Goal: Complete application form

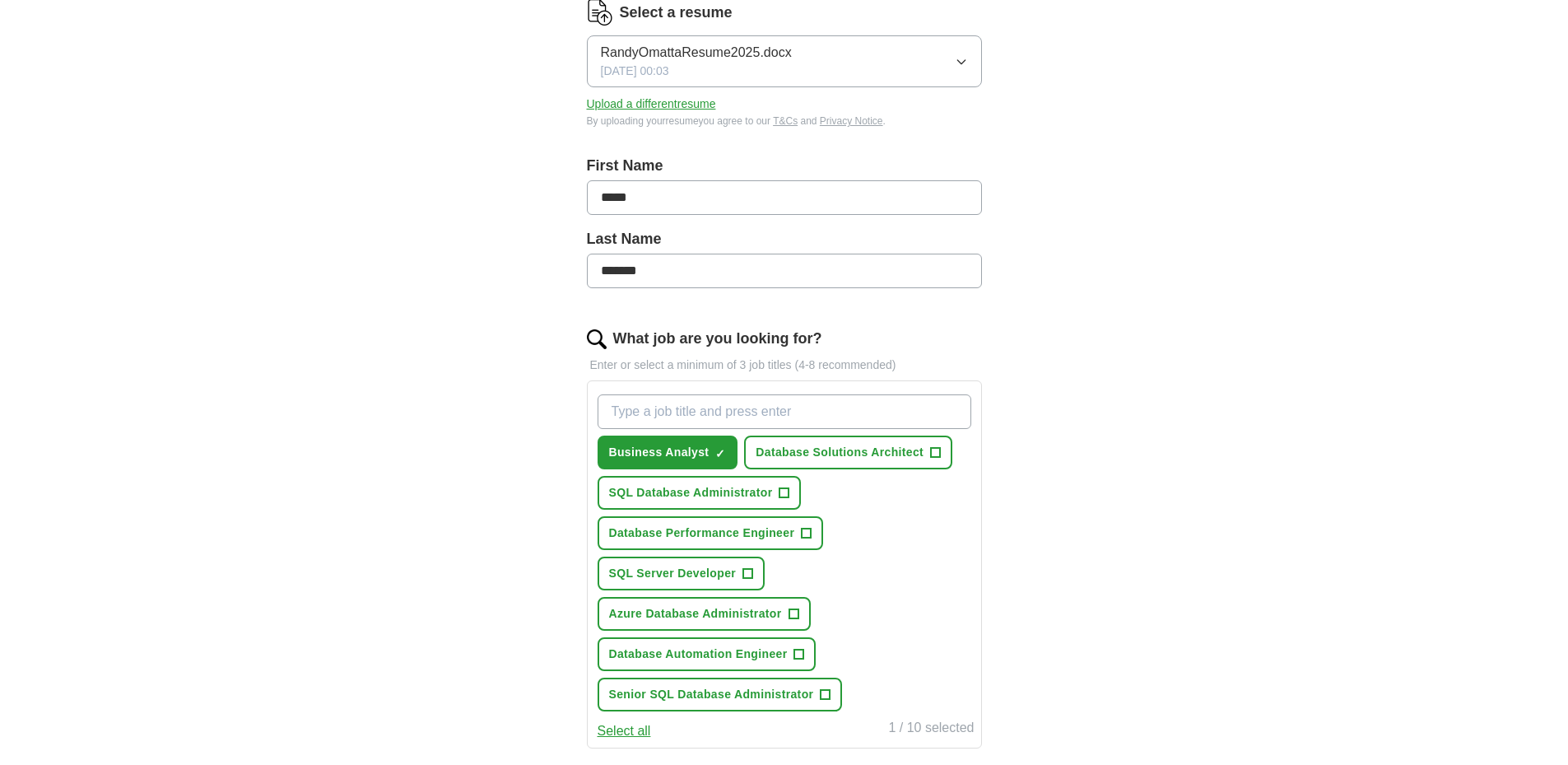
scroll to position [247, 0]
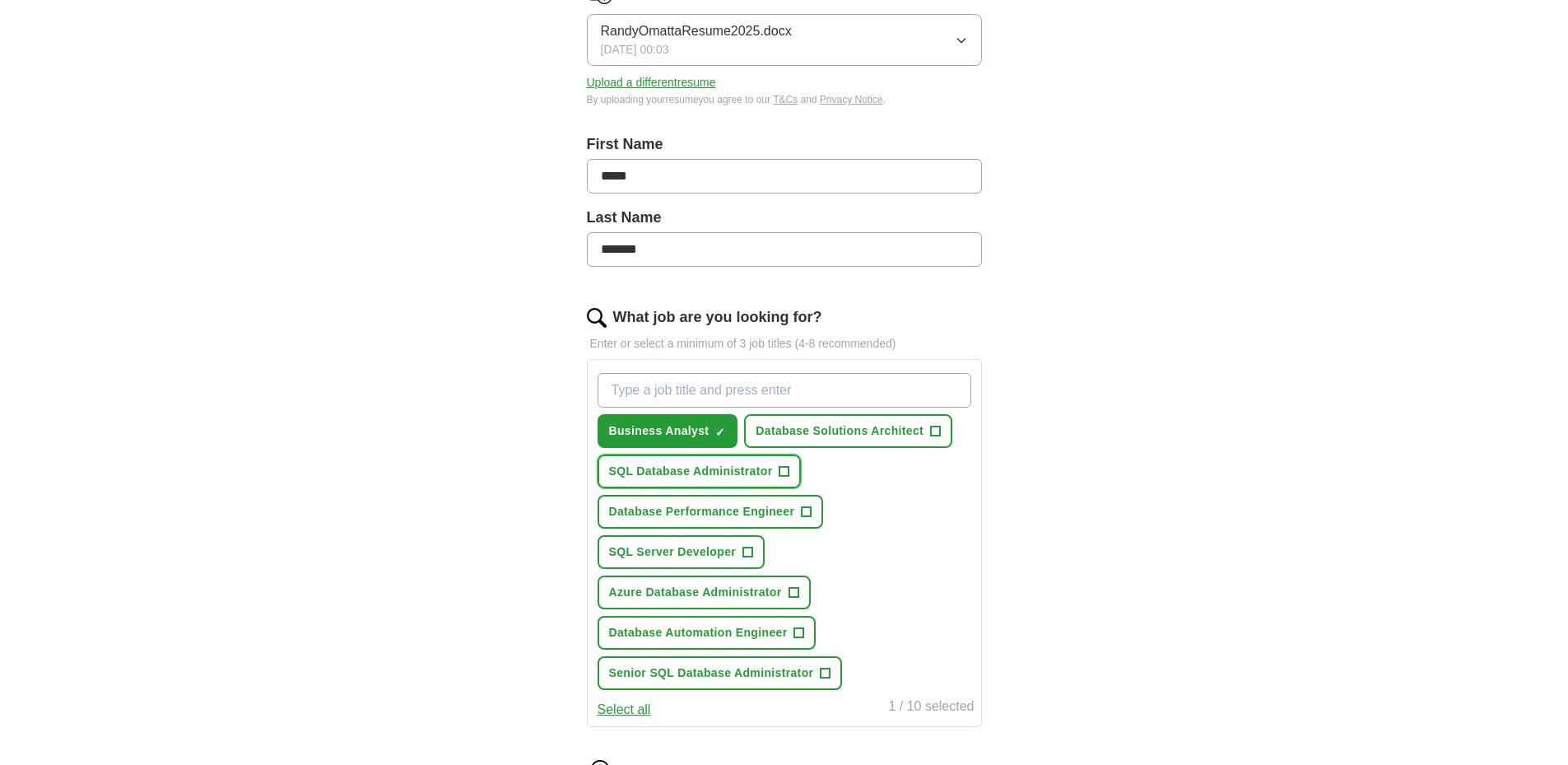
click at [783, 470] on span "+" at bounding box center [784, 472] width 10 height 14
click at [806, 513] on span "+" at bounding box center [807, 512] width 10 height 14
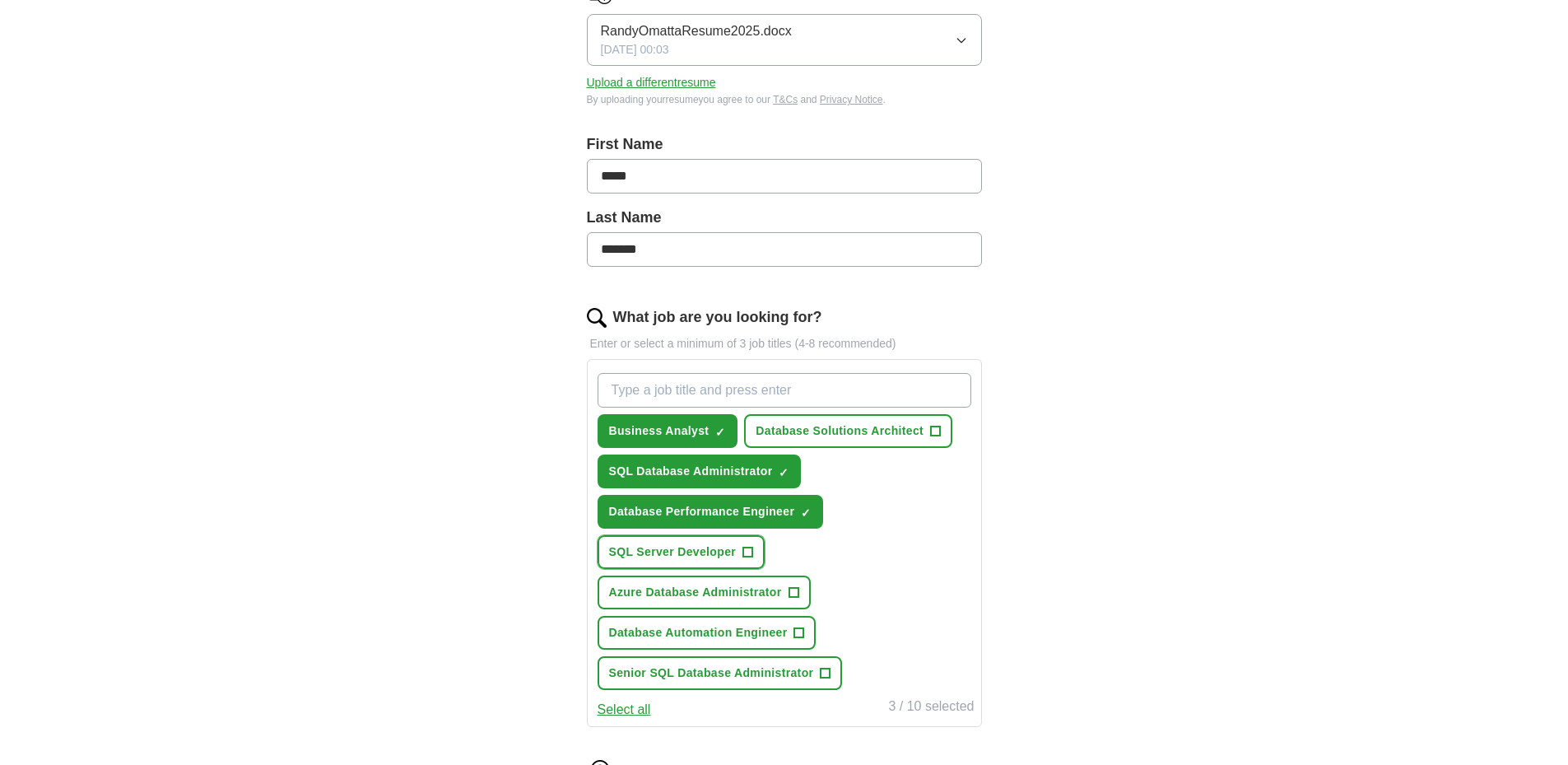
click at [753, 554] on span "+" at bounding box center [748, 552] width 11 height 11
click at [795, 593] on span "+" at bounding box center [793, 593] width 10 height 14
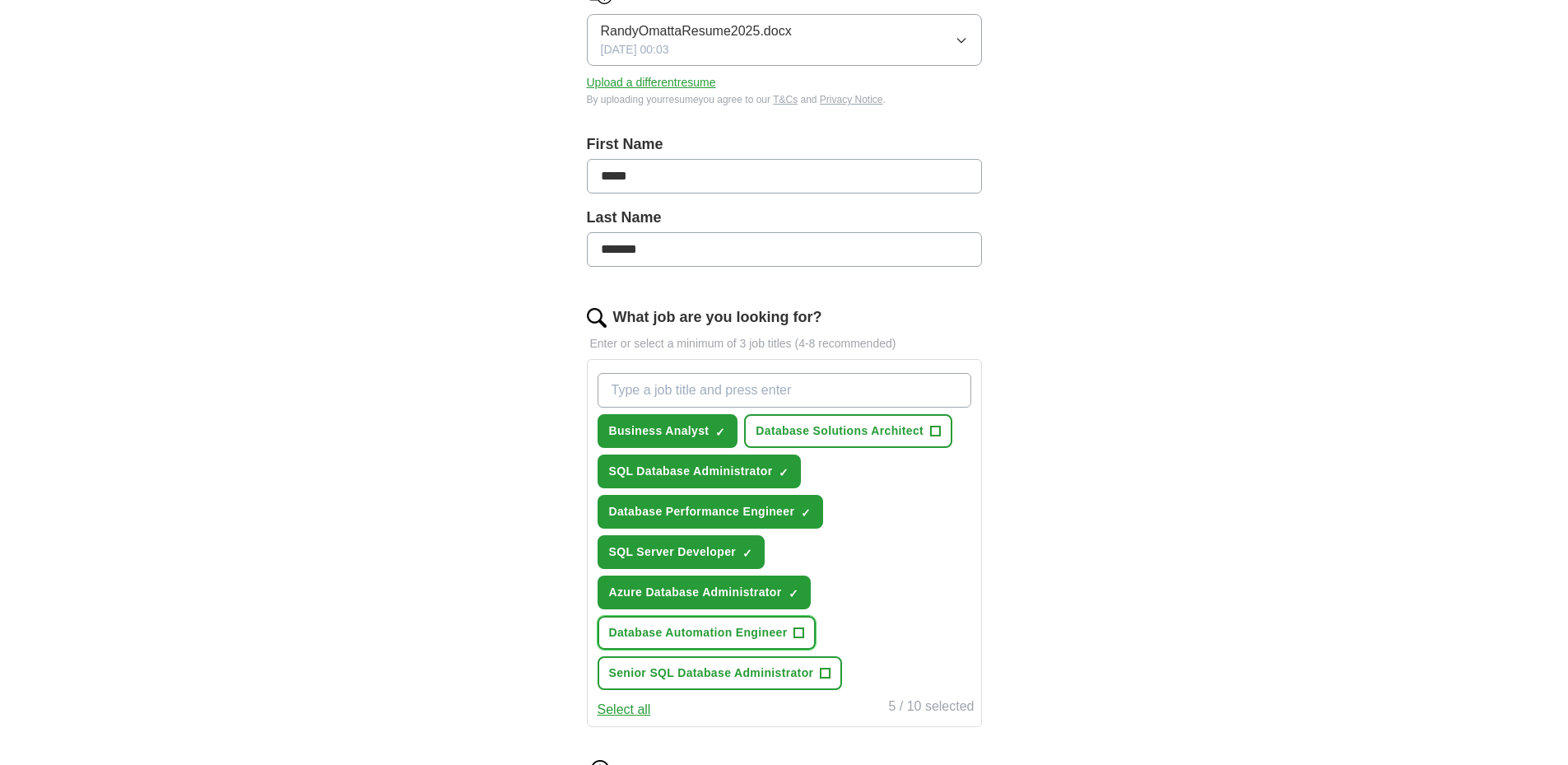
click at [800, 632] on span "+" at bounding box center [799, 633] width 10 height 14
click at [827, 673] on span "+" at bounding box center [825, 673] width 10 height 14
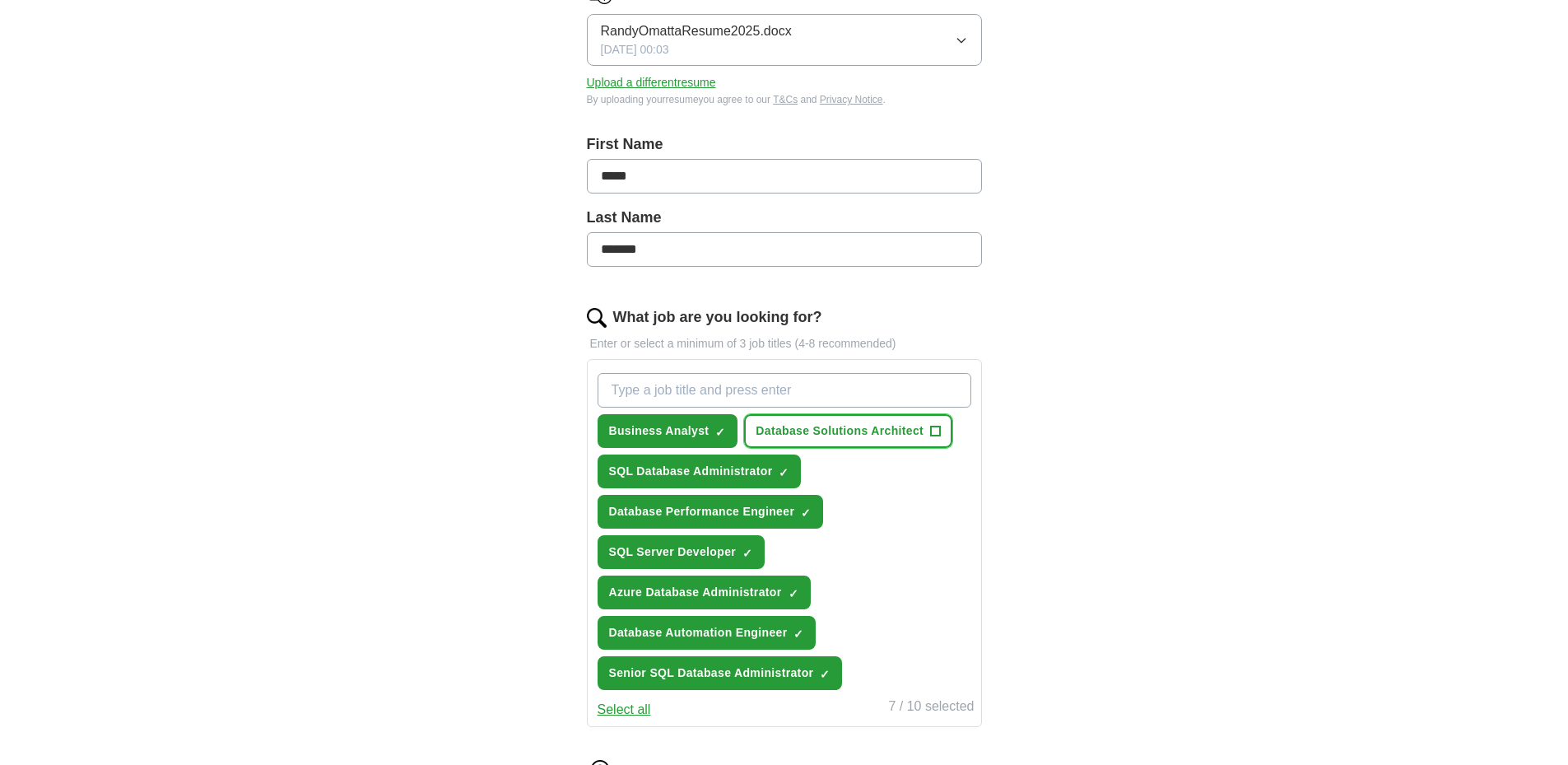
click at [936, 427] on span "+" at bounding box center [936, 431] width 10 height 14
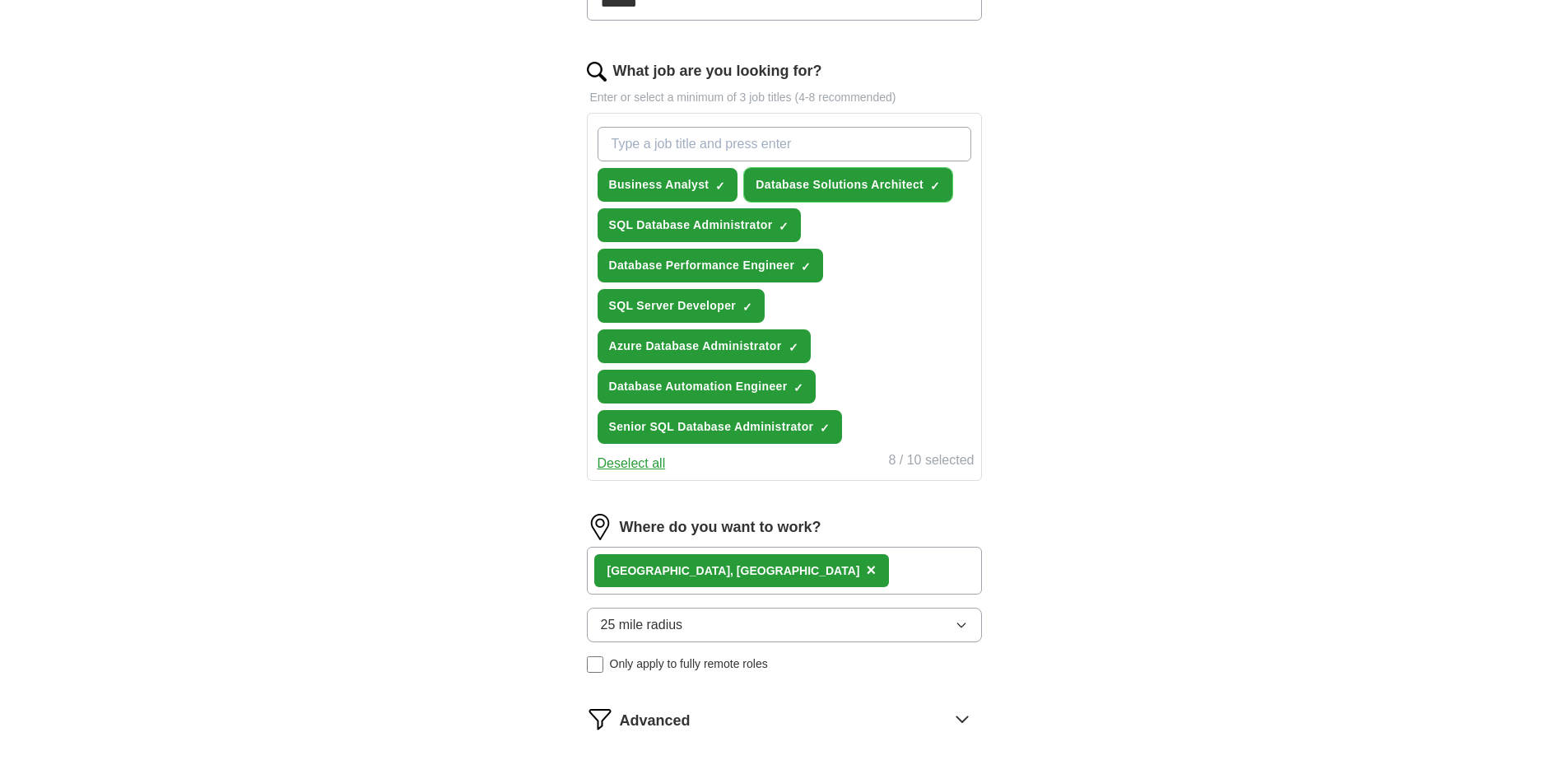
scroll to position [494, 0]
click at [711, 633] on button "25 mile radius" at bounding box center [784, 624] width 395 height 34
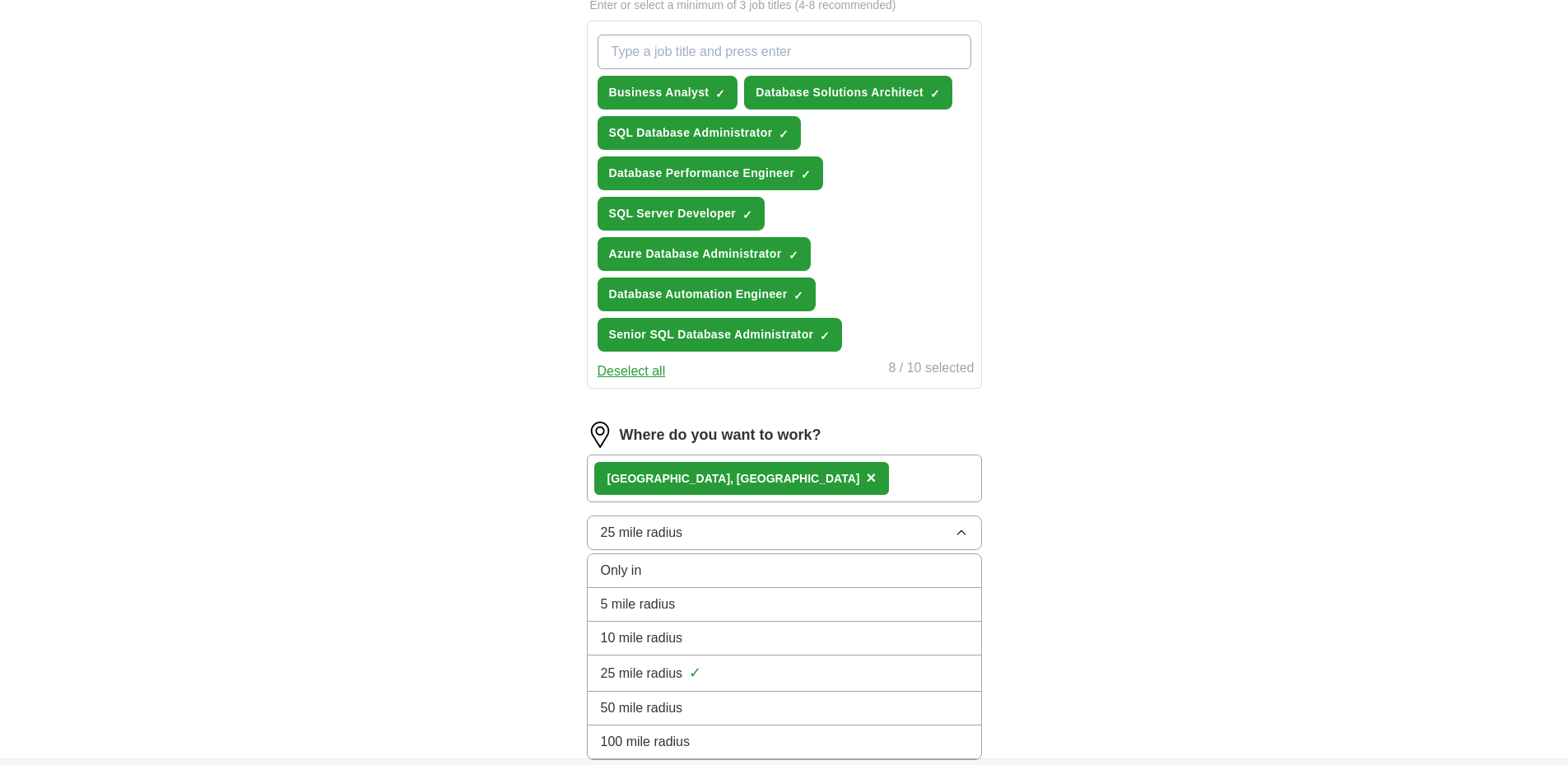
scroll to position [740, 0]
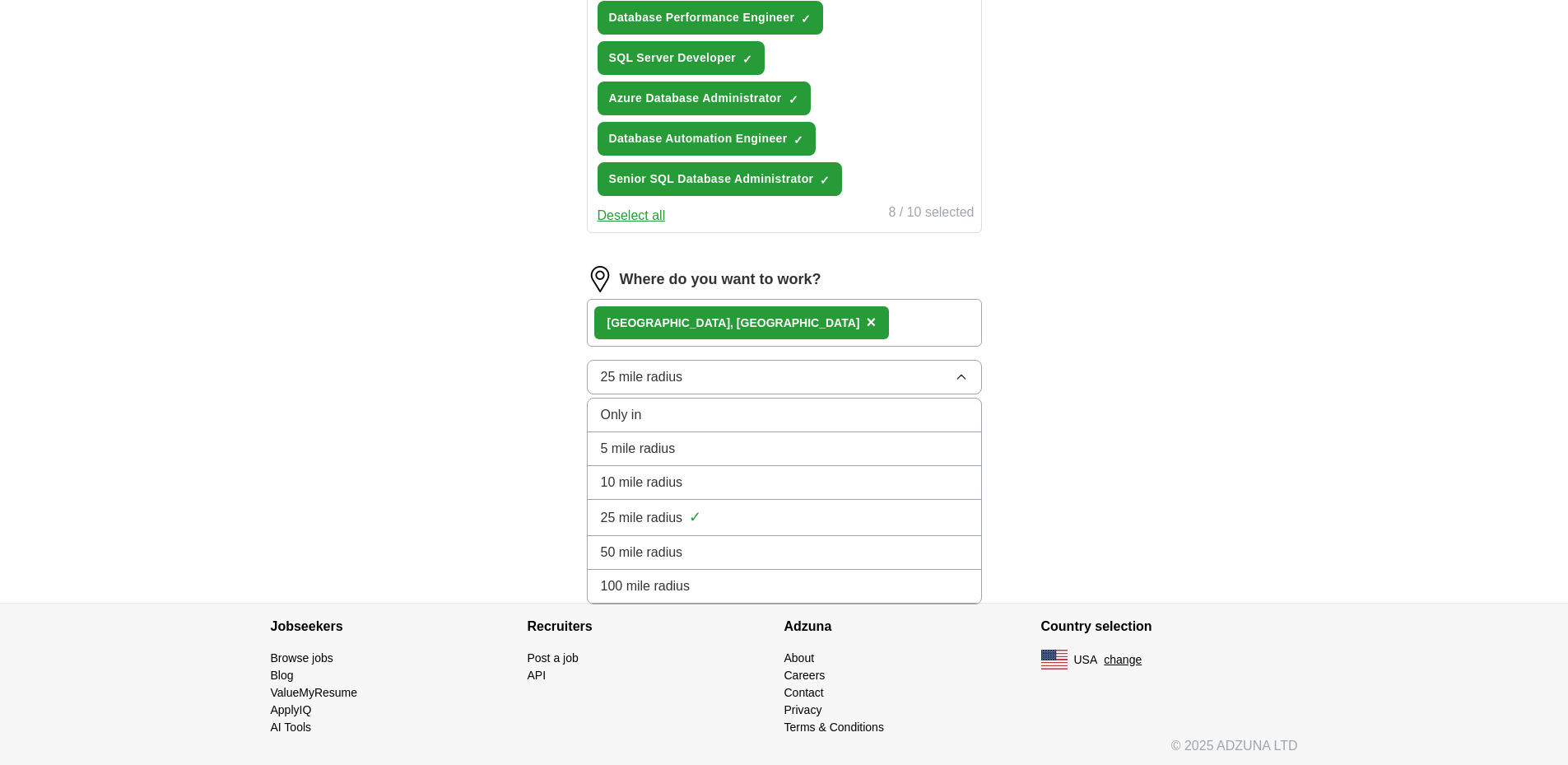
click at [614, 549] on span "50 mile radius" at bounding box center [642, 553] width 83 height 20
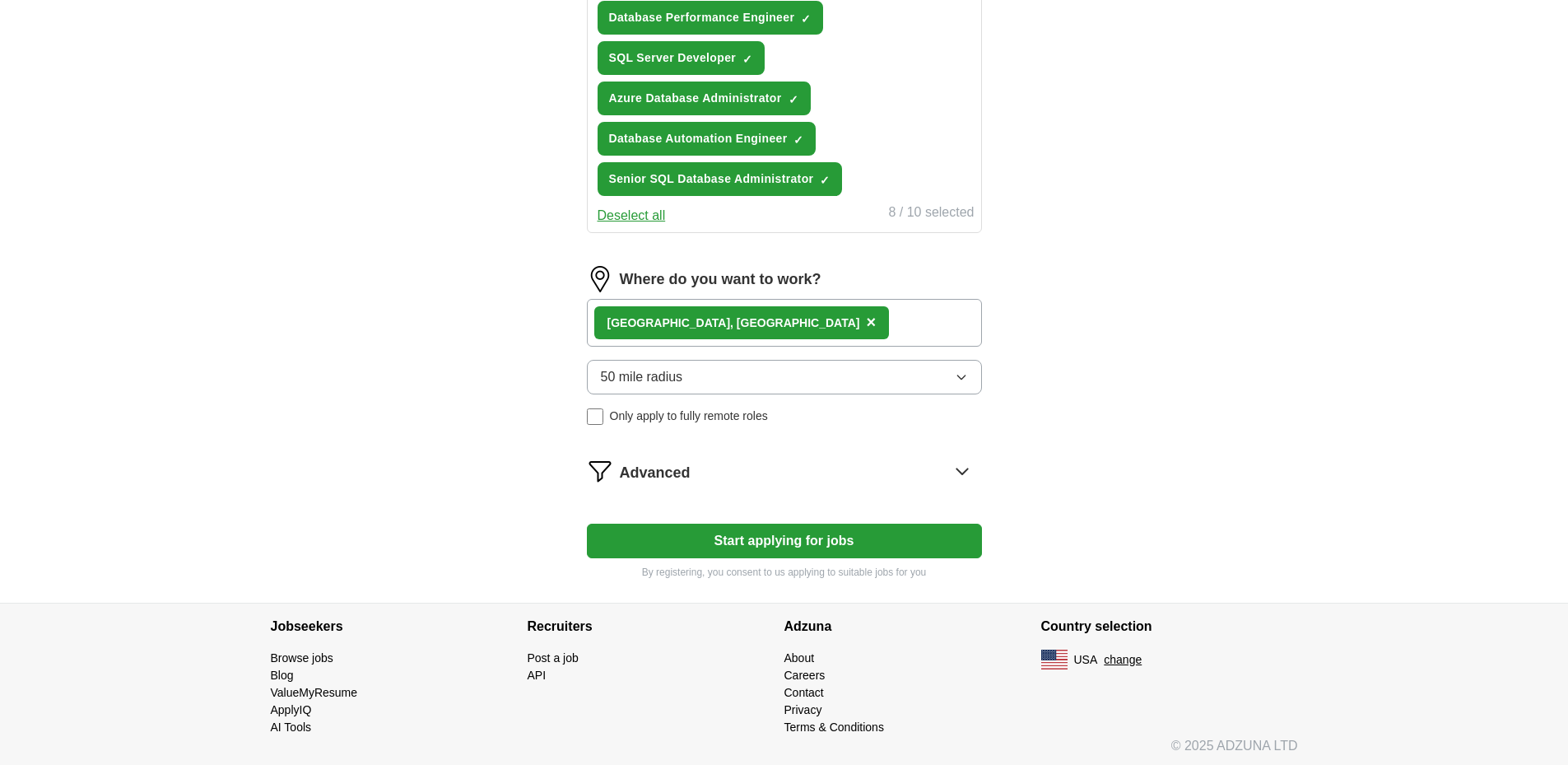
click at [784, 540] on button "Start applying for jobs" at bounding box center [784, 541] width 395 height 34
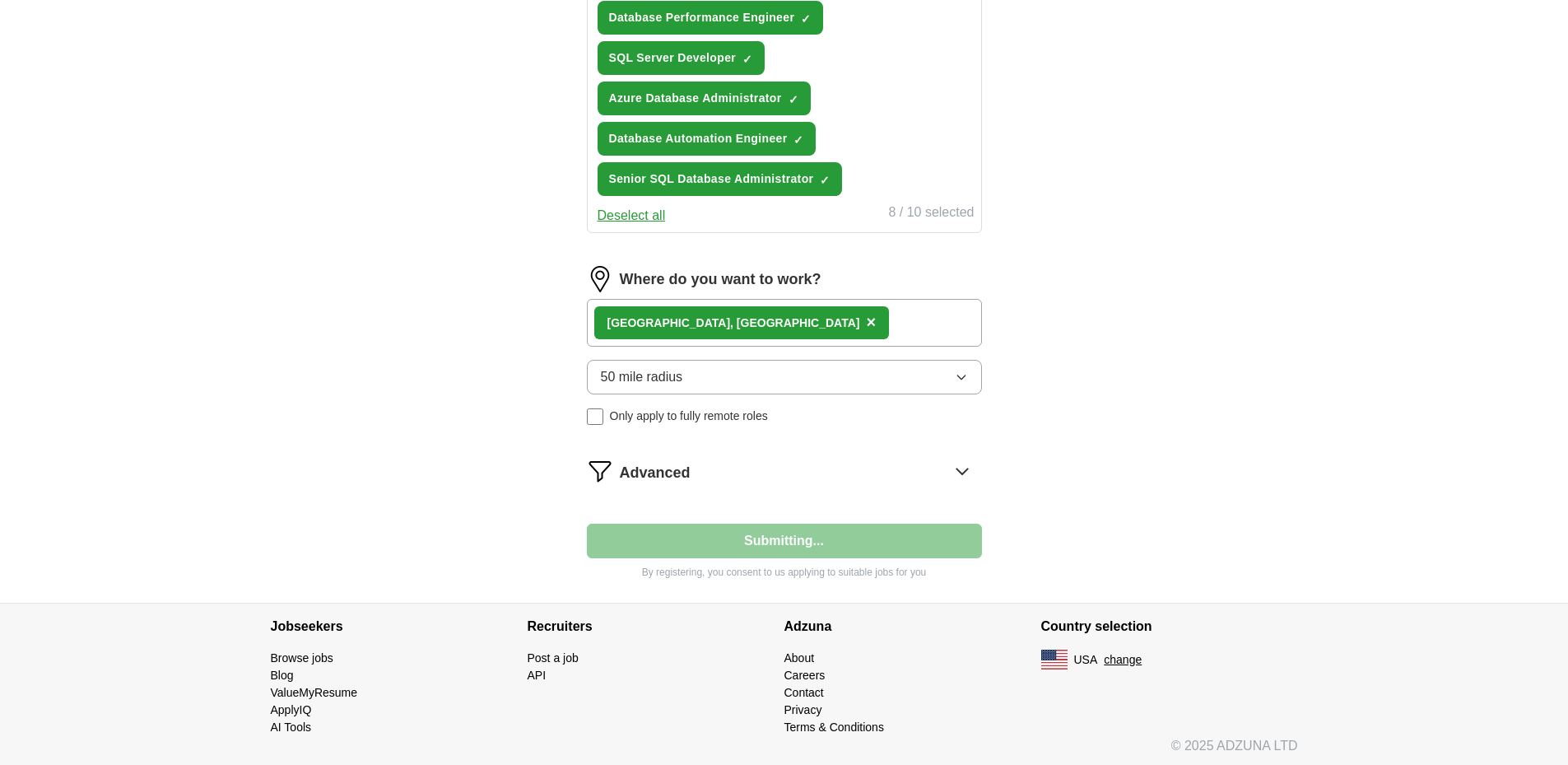
select select "**"
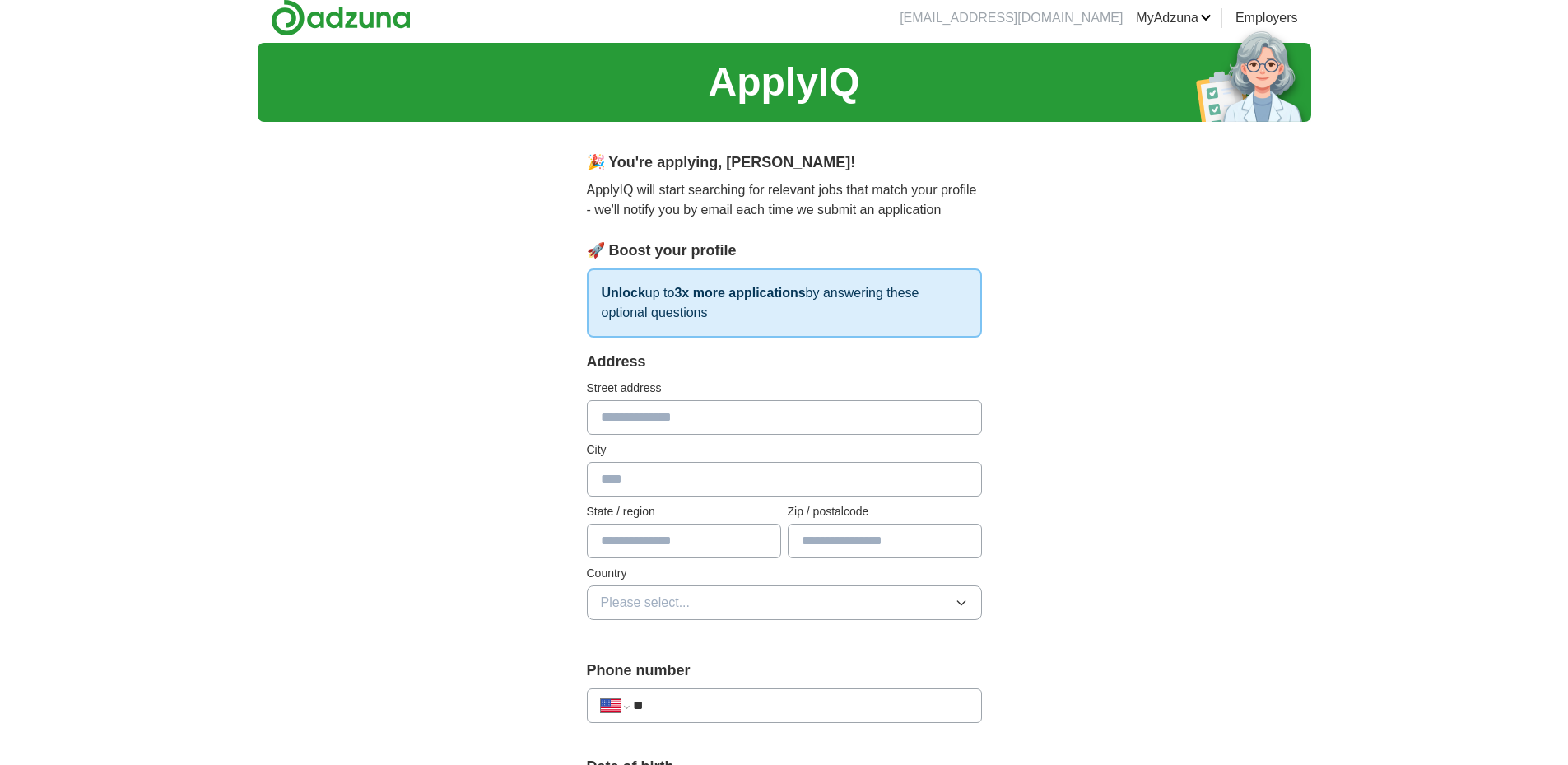
scroll to position [0, 0]
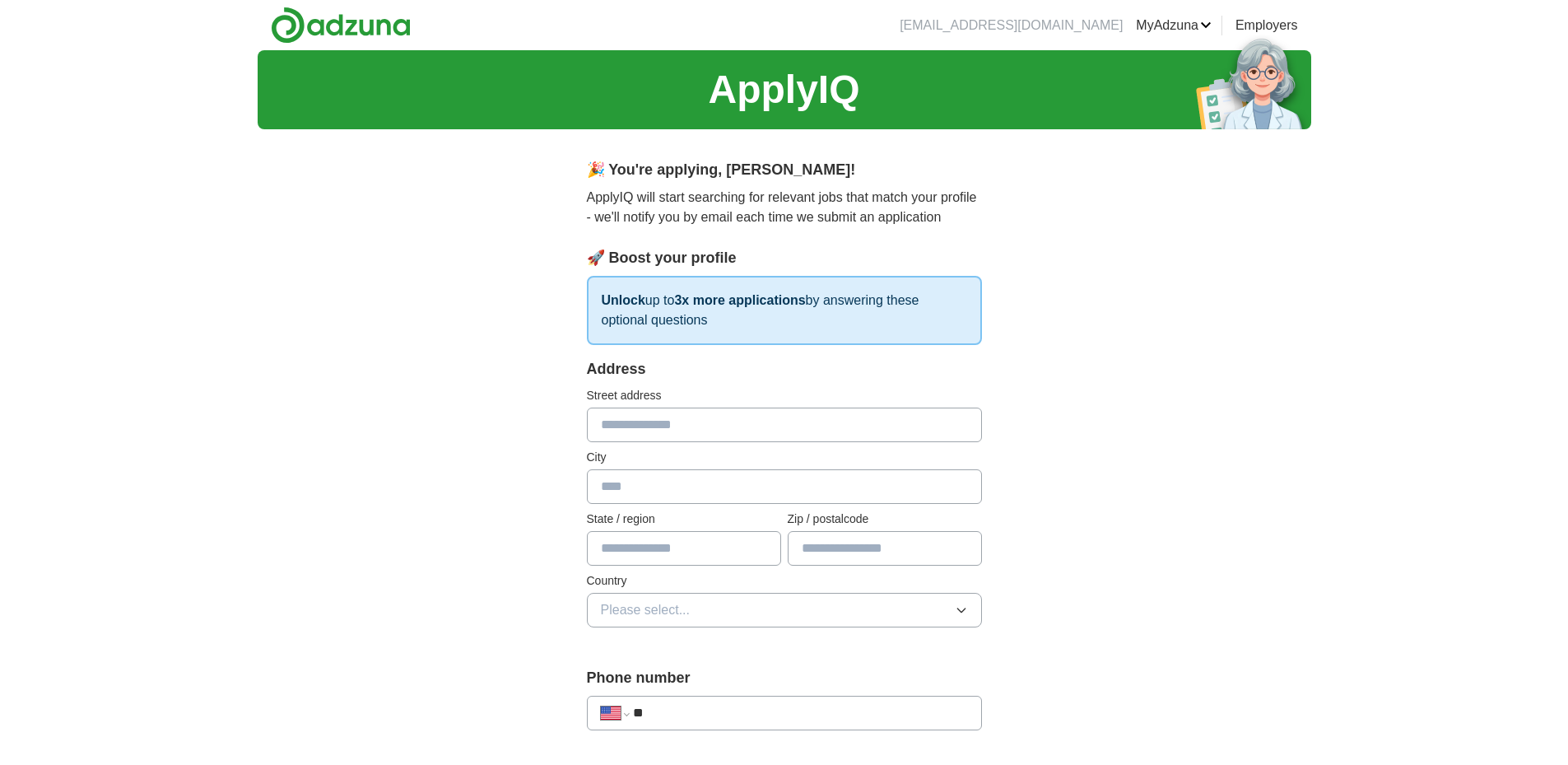
click at [617, 423] on input "text" at bounding box center [784, 425] width 395 height 34
type input "**********"
type input "**"
type input "*****"
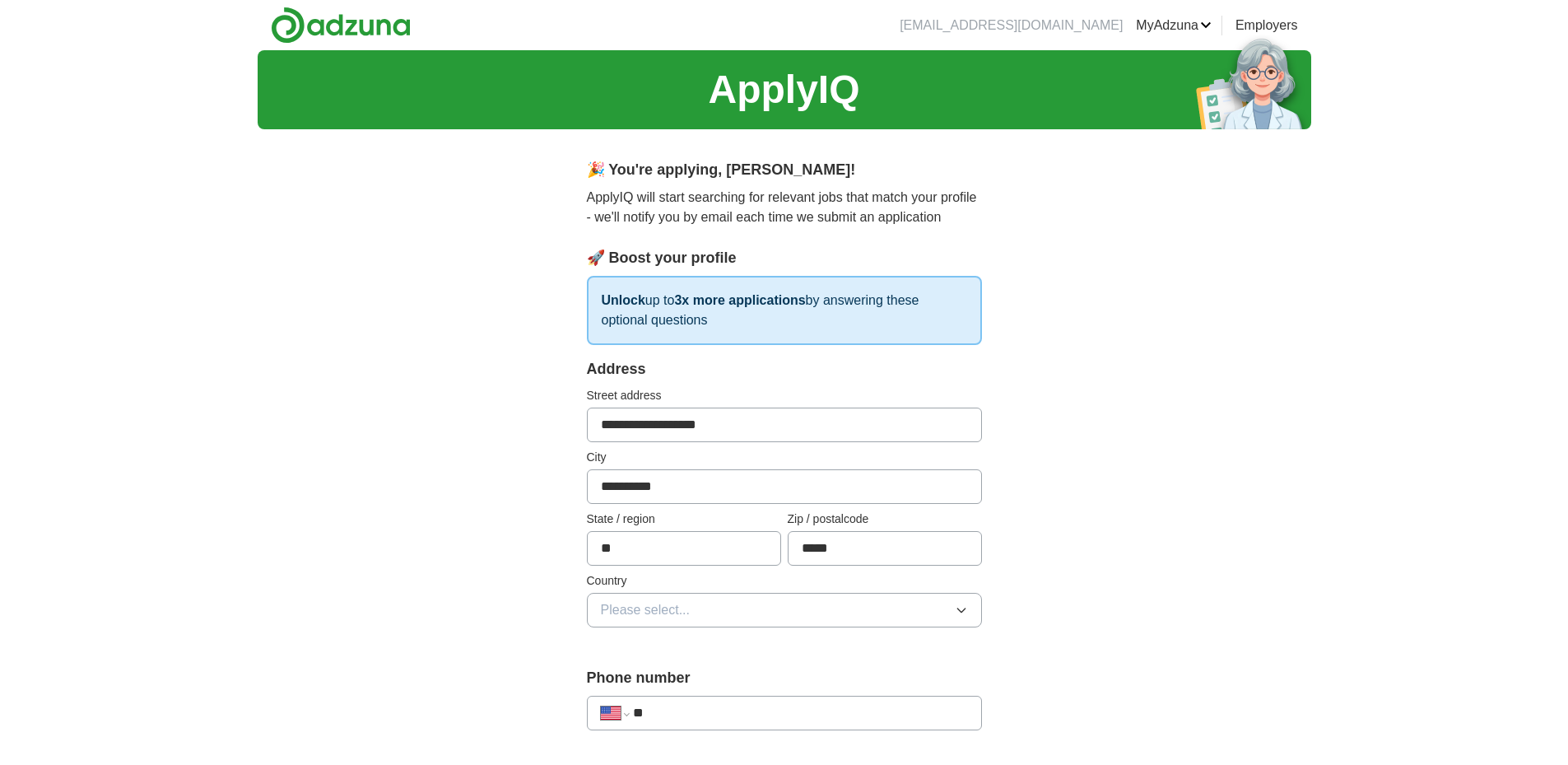
click at [682, 601] on span "Please select..." at bounding box center [645, 610] width 90 height 20
click at [650, 674] on span "[GEOGRAPHIC_DATA]" at bounding box center [669, 682] width 137 height 20
click at [758, 711] on input "**" at bounding box center [800, 713] width 334 height 20
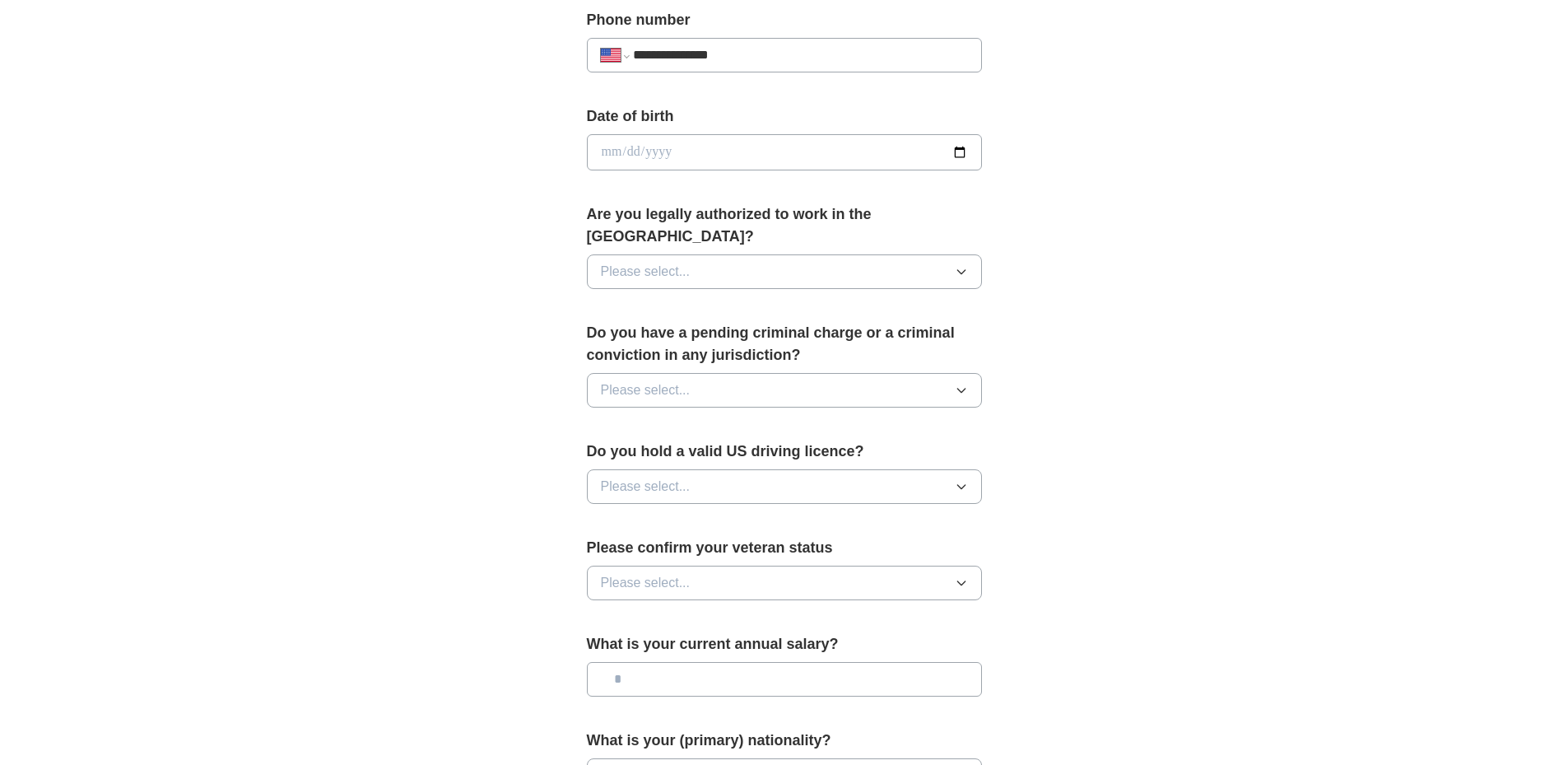
scroll to position [659, 0]
type input "**********"
click at [892, 253] on button "Please select..." at bounding box center [784, 270] width 395 height 34
click at [659, 299] on div "Yes" at bounding box center [784, 309] width 368 height 20
click at [760, 372] on button "Please select..." at bounding box center [784, 389] width 395 height 34
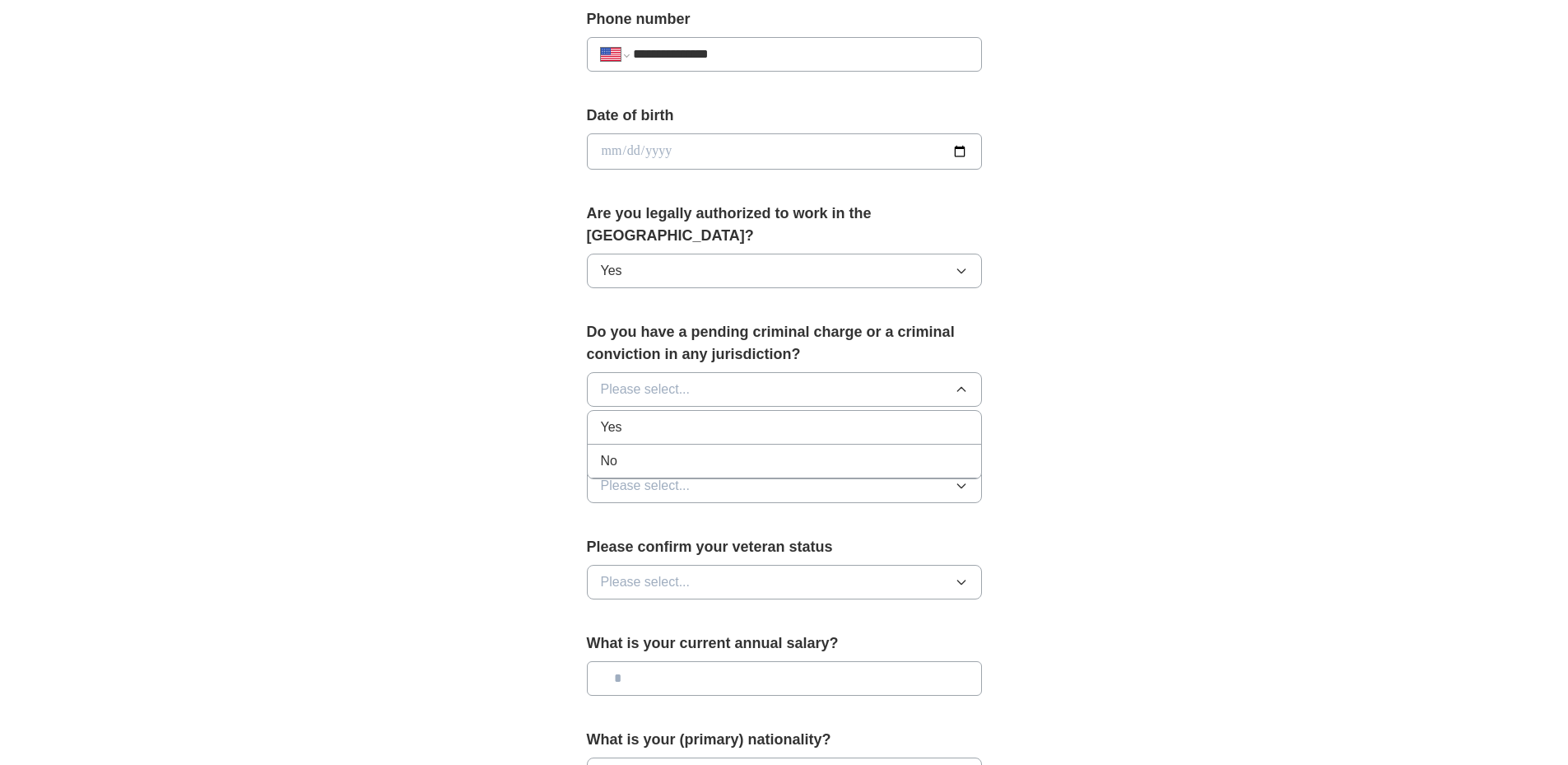
click at [668, 451] on div "No" at bounding box center [784, 461] width 368 height 20
click at [802, 468] on button "Please select..." at bounding box center [784, 485] width 395 height 34
click at [728, 514] on div "Yes" at bounding box center [784, 524] width 368 height 20
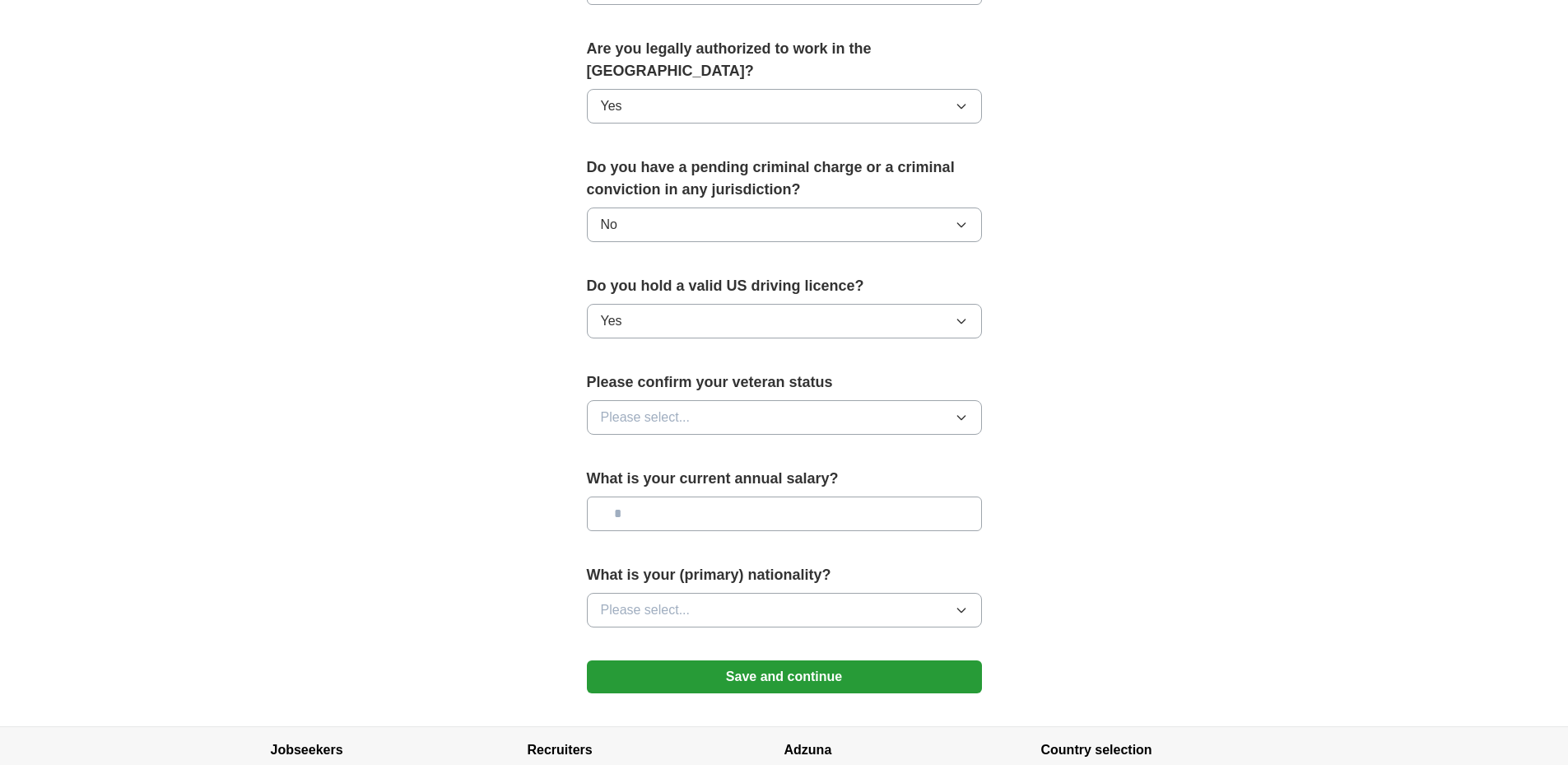
click at [767, 400] on button "Please select..." at bounding box center [784, 417] width 395 height 34
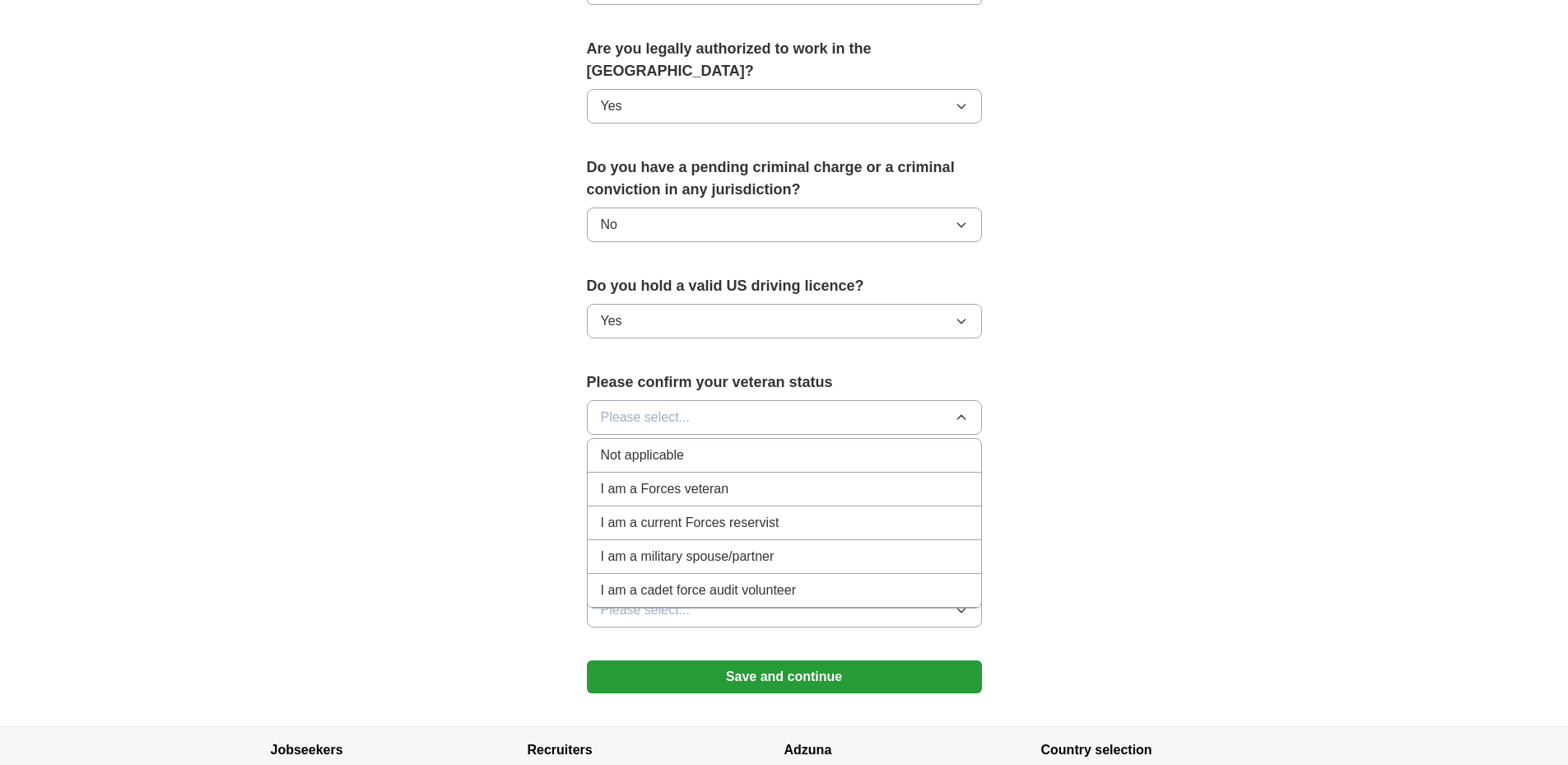
click at [691, 446] on div "Not applicable" at bounding box center [784, 456] width 368 height 20
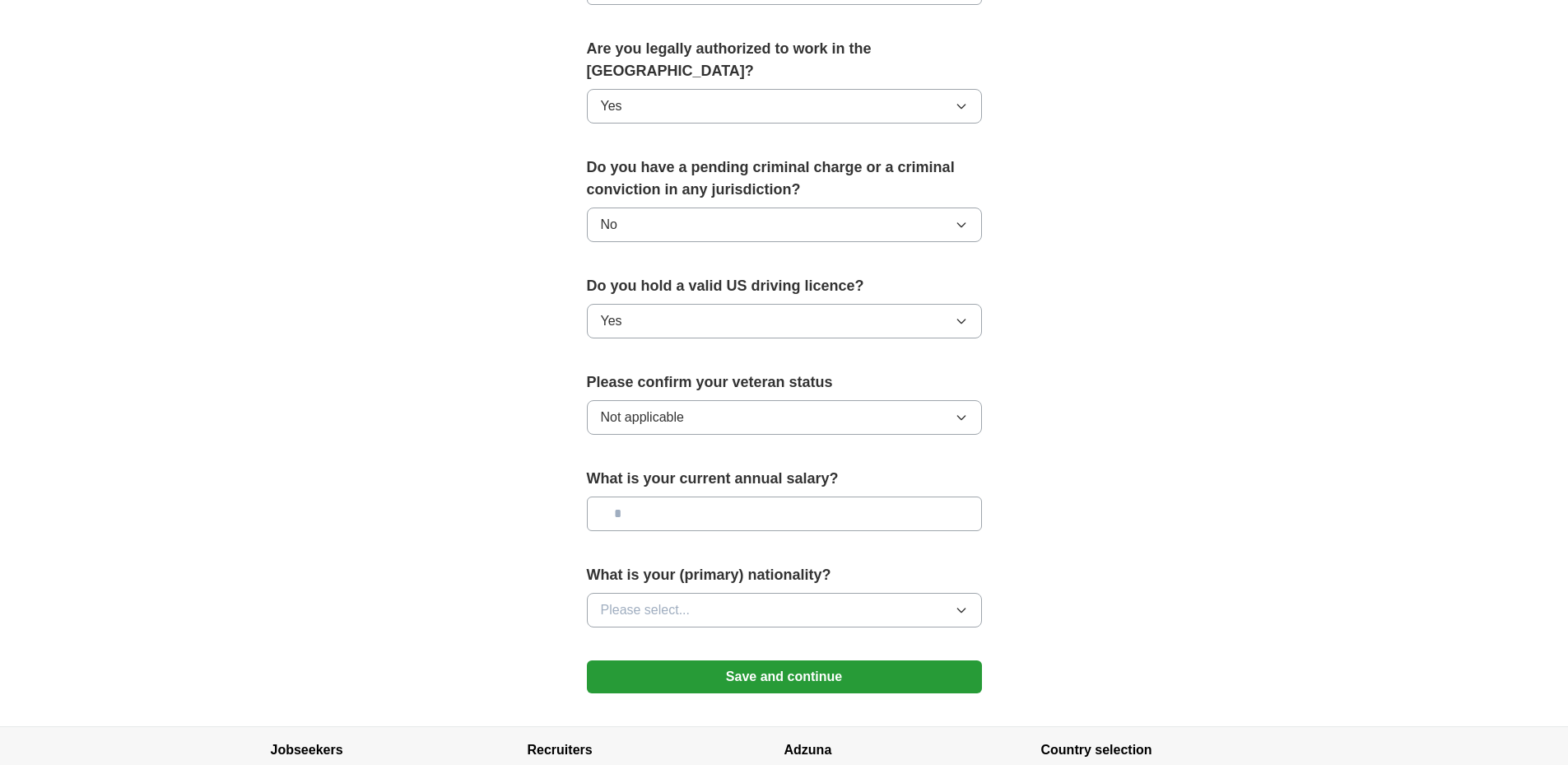
click at [802, 496] on input "text" at bounding box center [784, 514] width 395 height 34
type input "*******"
click at [693, 593] on button "Please select..." at bounding box center [784, 610] width 395 height 34
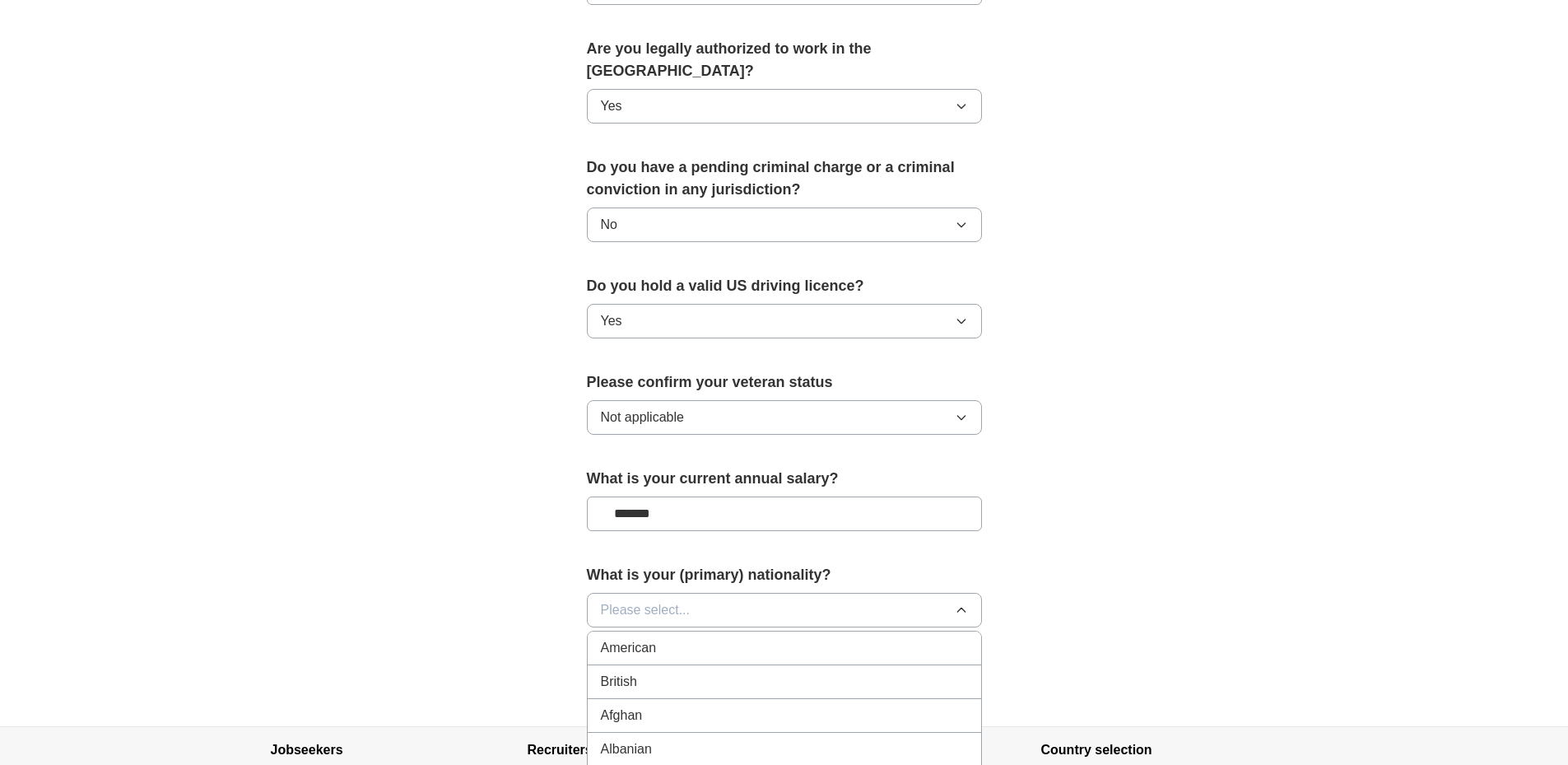
click at [655, 638] on span "American" at bounding box center [629, 648] width 56 height 20
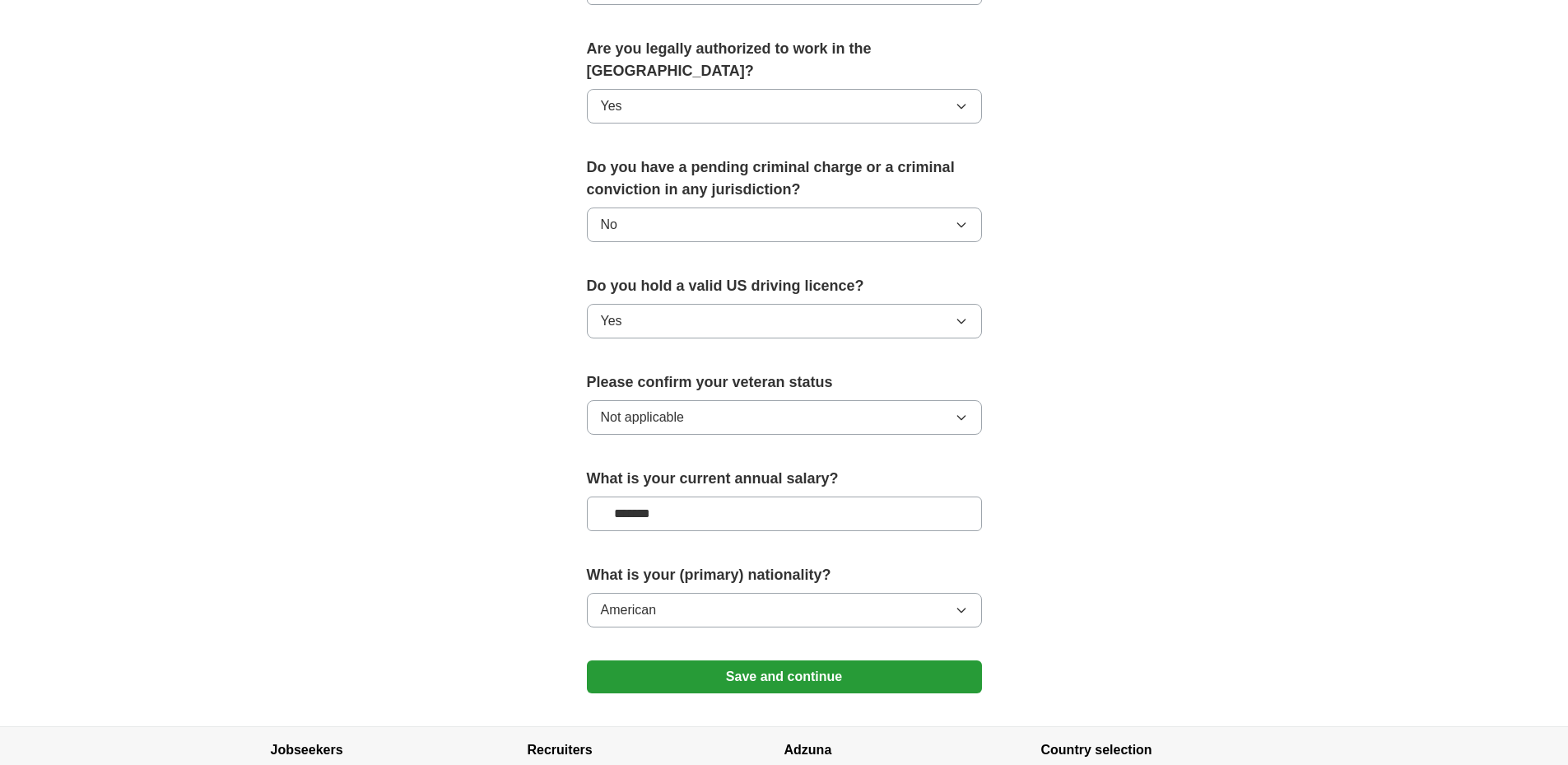
click at [828, 661] on button "Save and continue" at bounding box center [784, 677] width 395 height 33
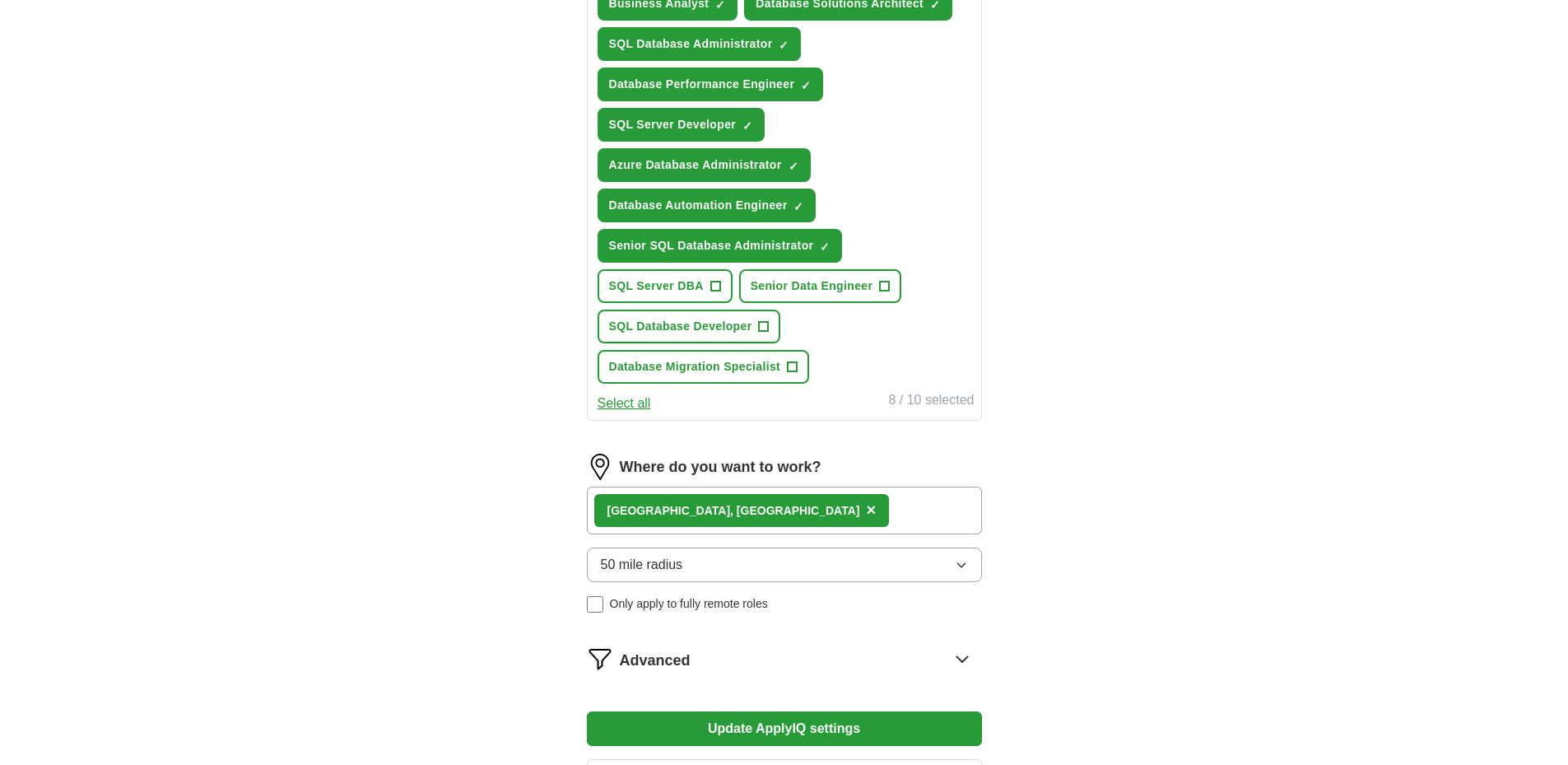
scroll to position [823, 0]
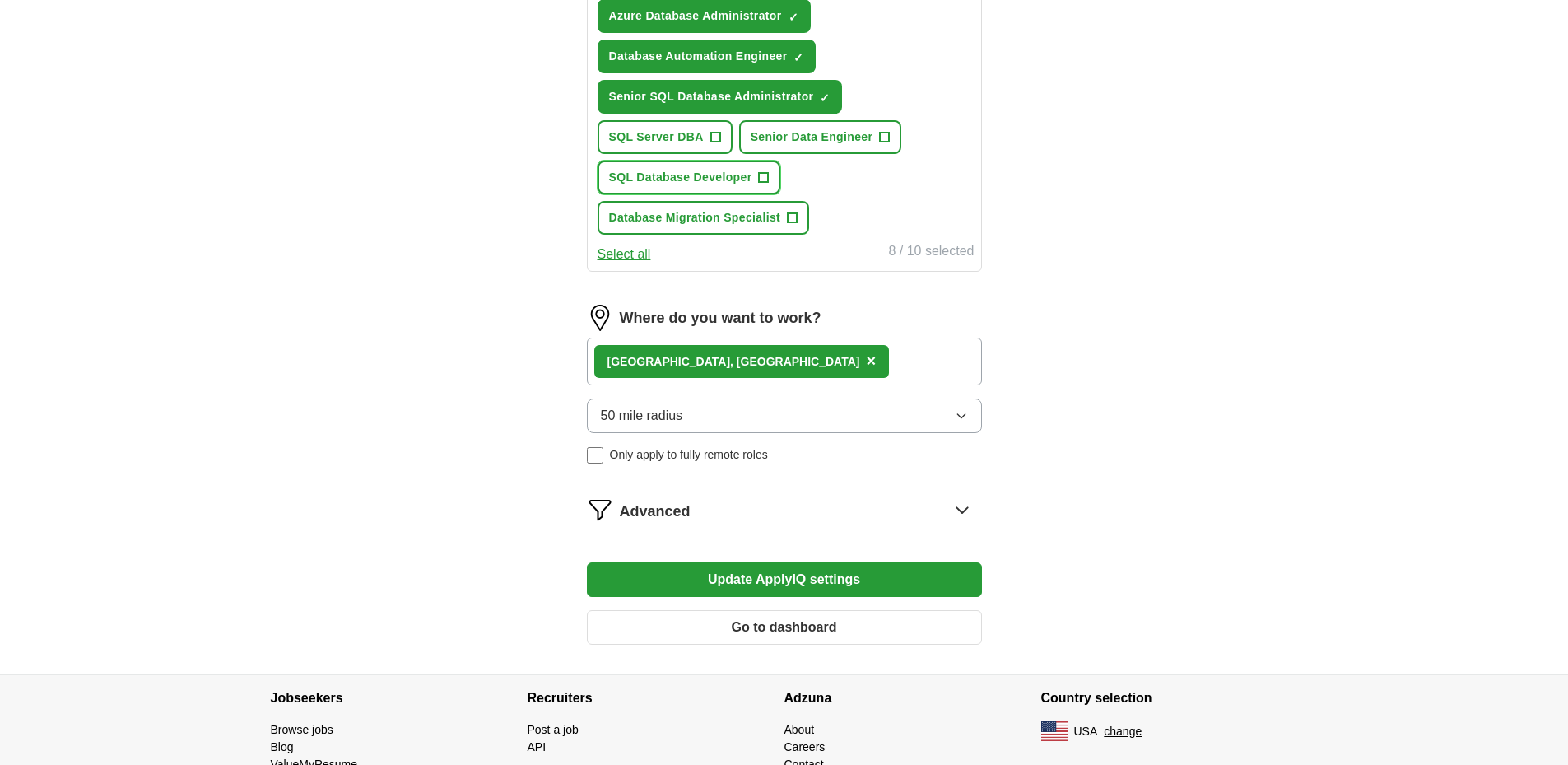
click at [767, 178] on span "+" at bounding box center [763, 178] width 10 height 14
click at [715, 138] on span "+" at bounding box center [715, 137] width 10 height 14
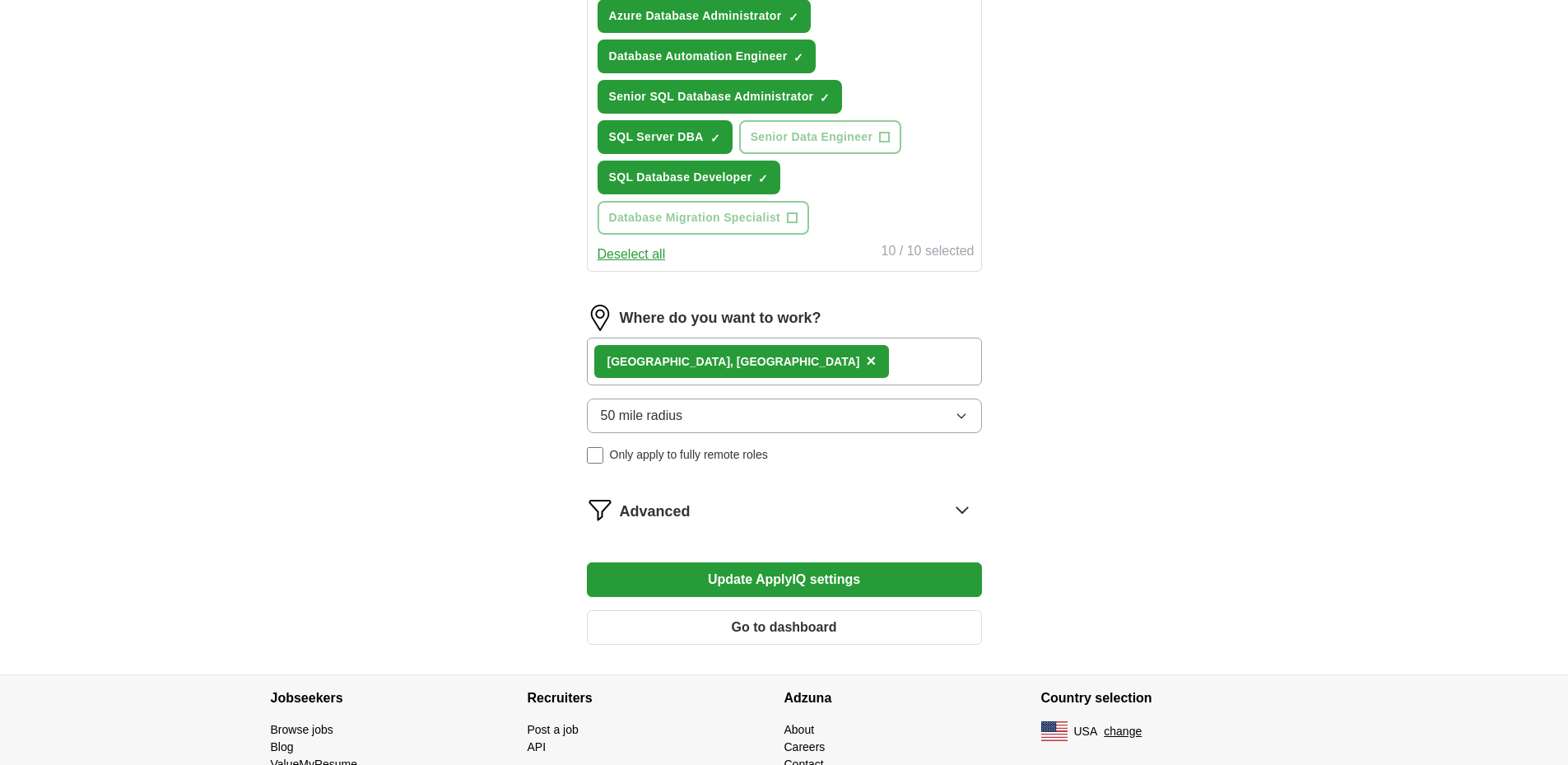
click at [642, 252] on button "Deselect all" at bounding box center [632, 254] width 68 height 20
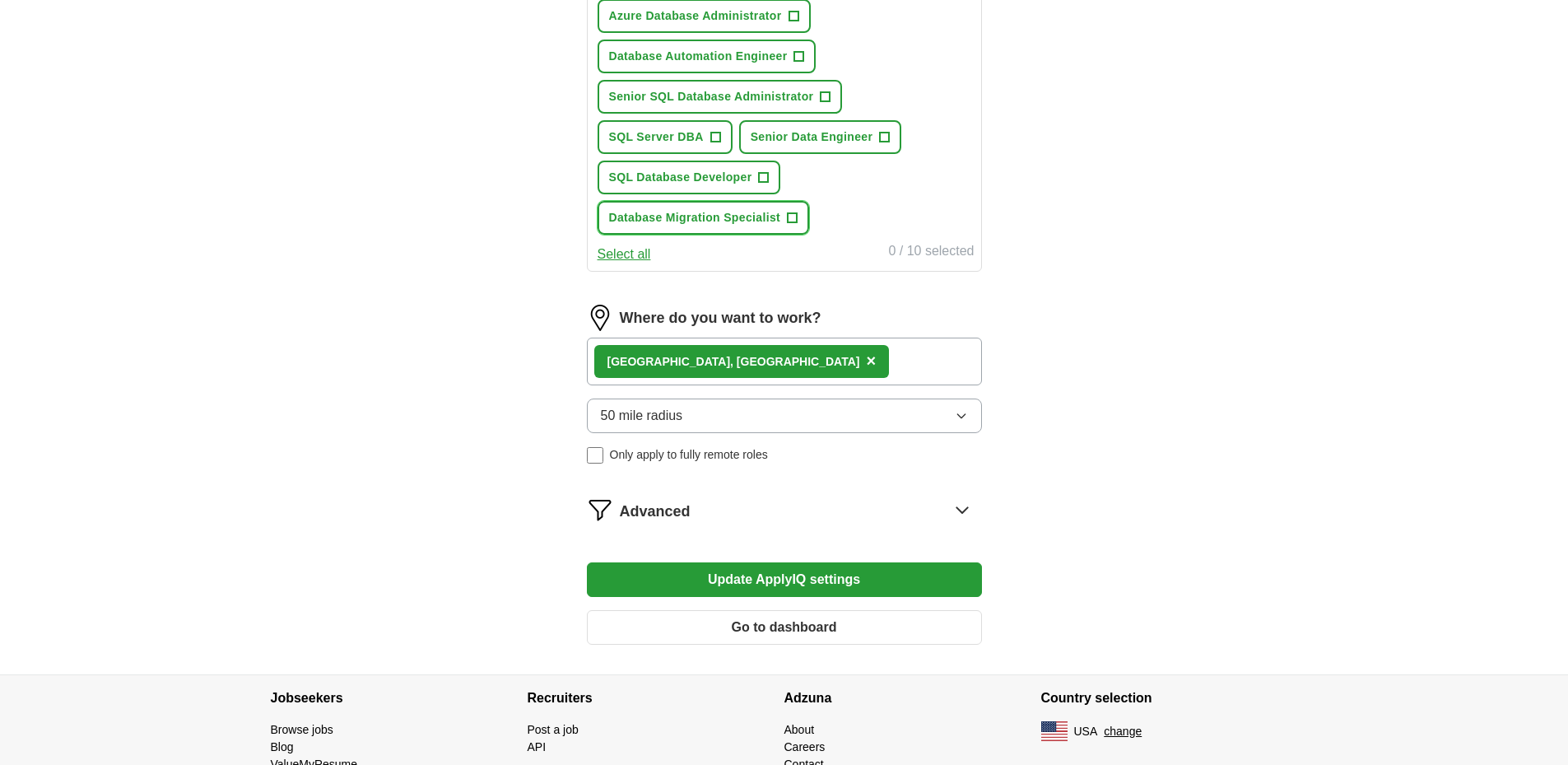
click at [791, 215] on span "+" at bounding box center [792, 218] width 10 height 14
click at [761, 178] on span "+" at bounding box center [763, 178] width 10 height 14
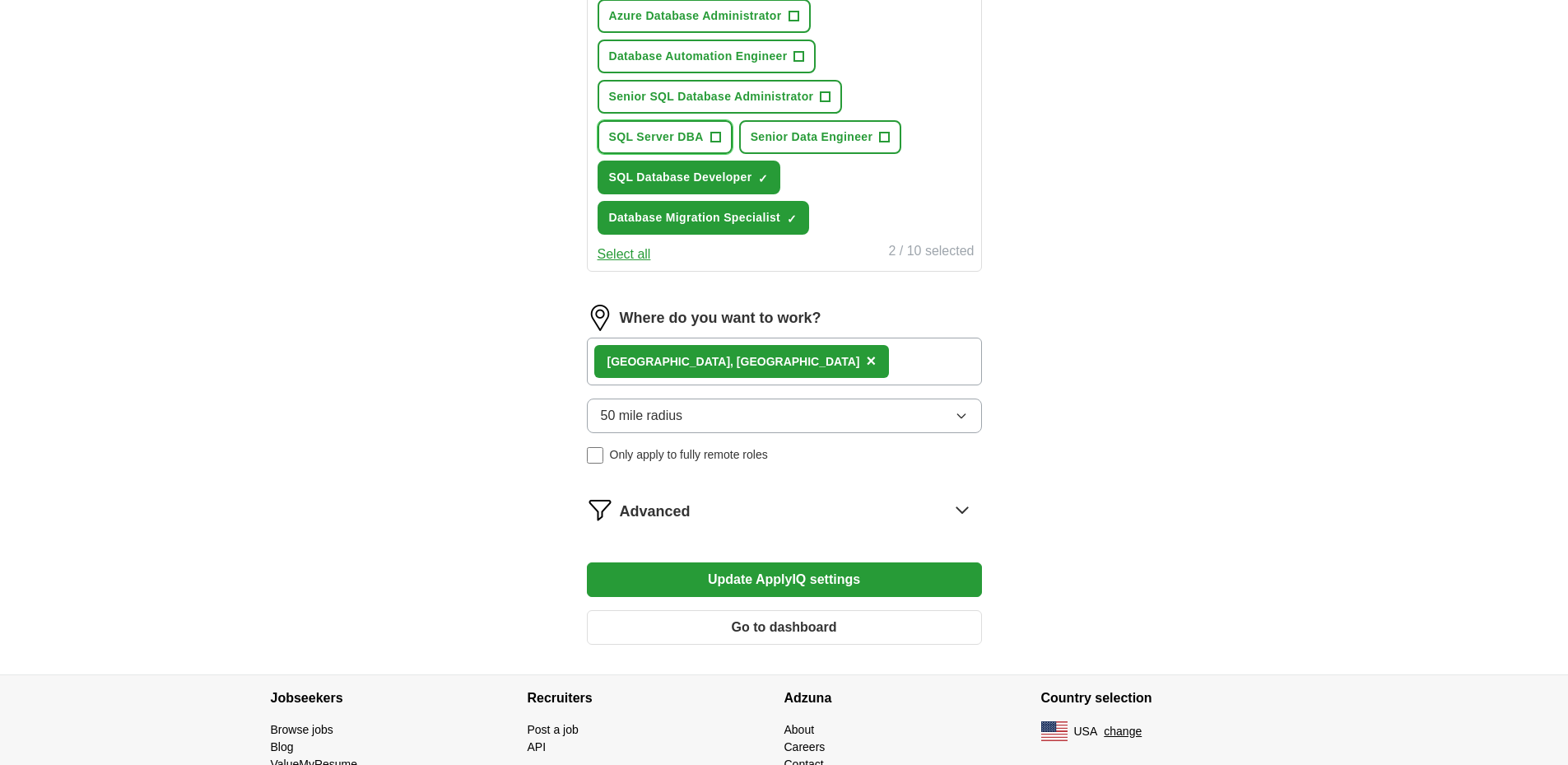
click at [720, 135] on span "+" at bounding box center [715, 137] width 10 height 14
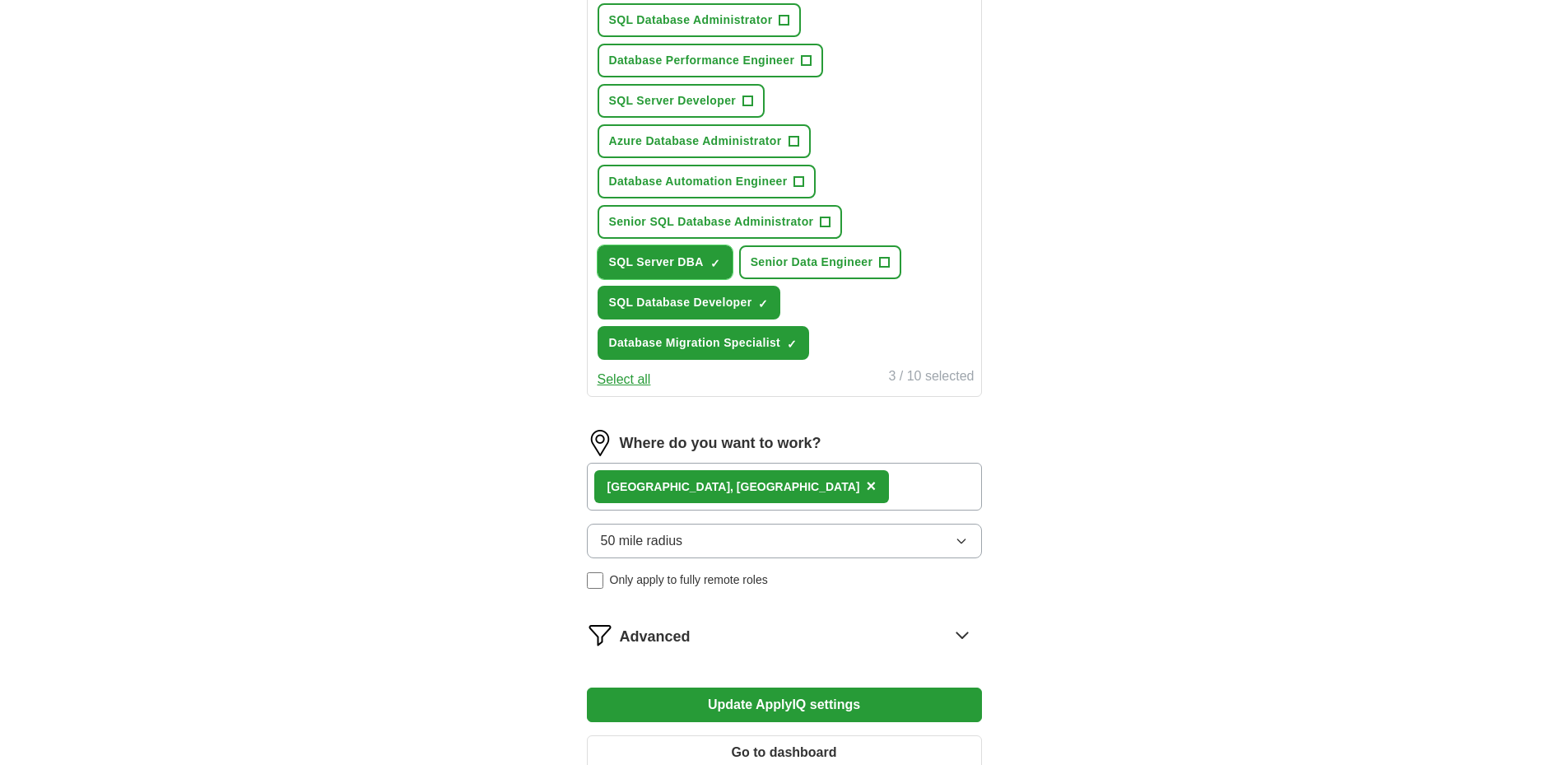
scroll to position [659, 0]
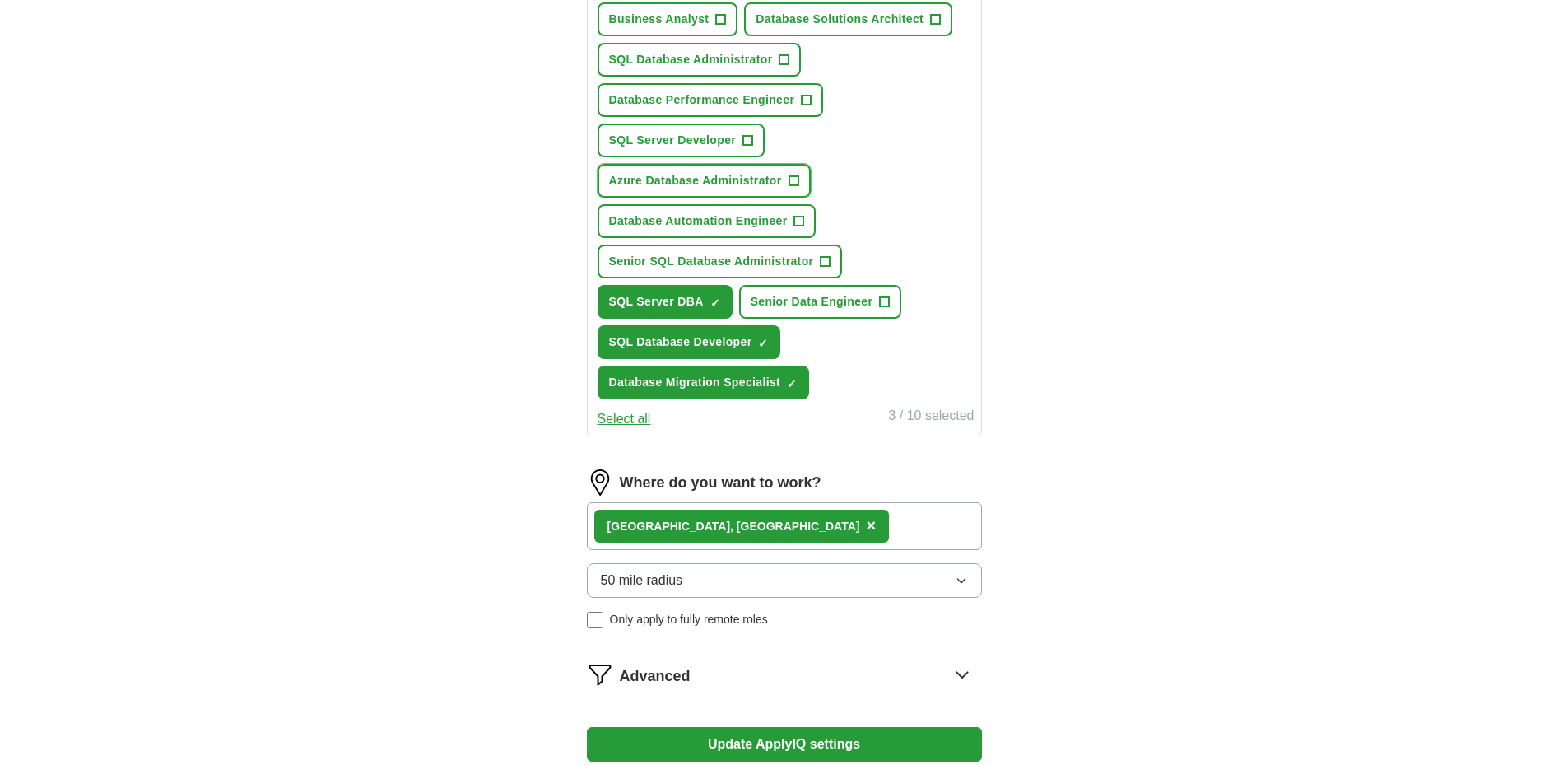
click at [797, 177] on span "+" at bounding box center [793, 181] width 10 height 14
click at [745, 142] on span "+" at bounding box center [748, 141] width 10 height 14
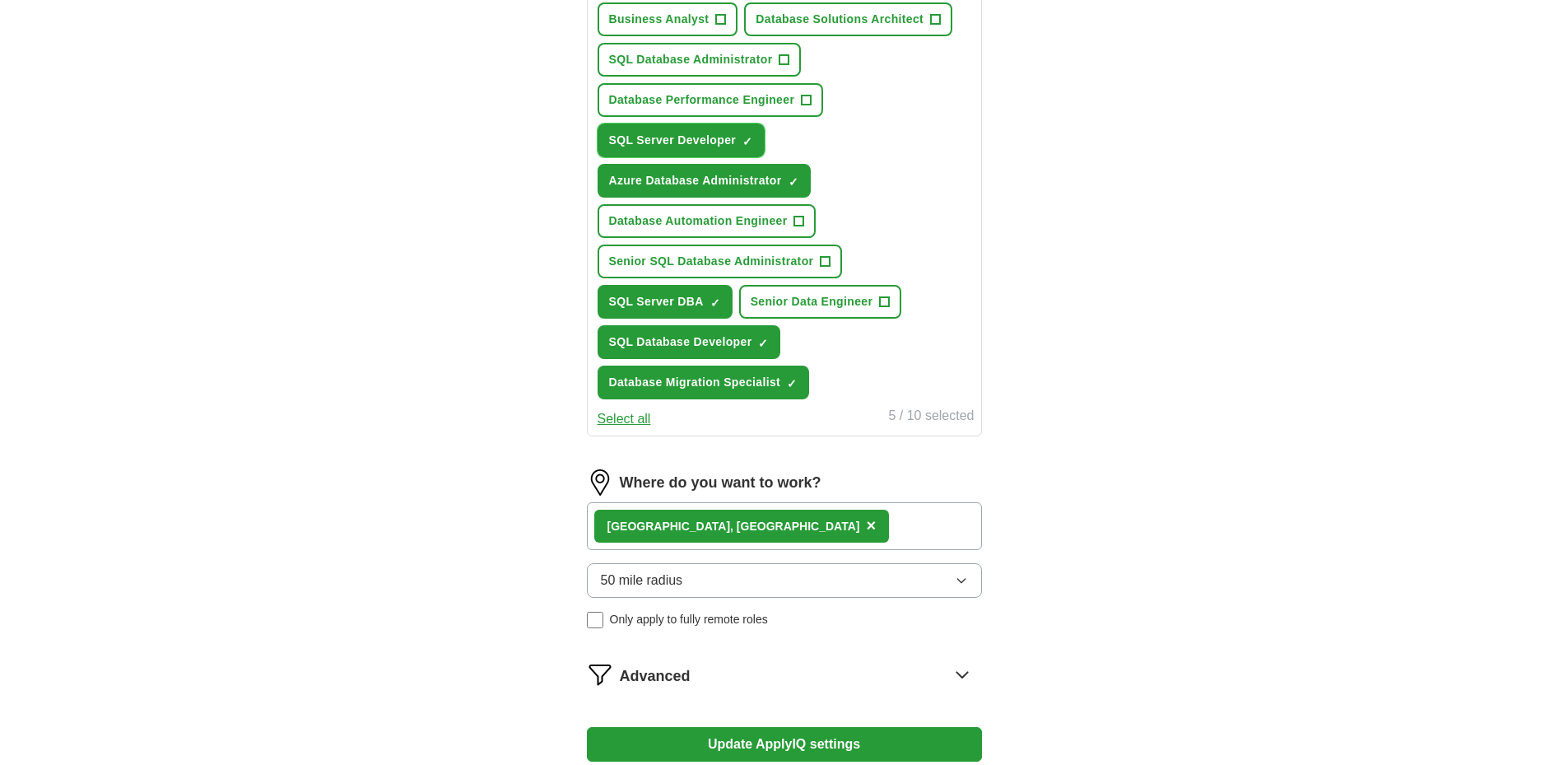
scroll to position [576, 0]
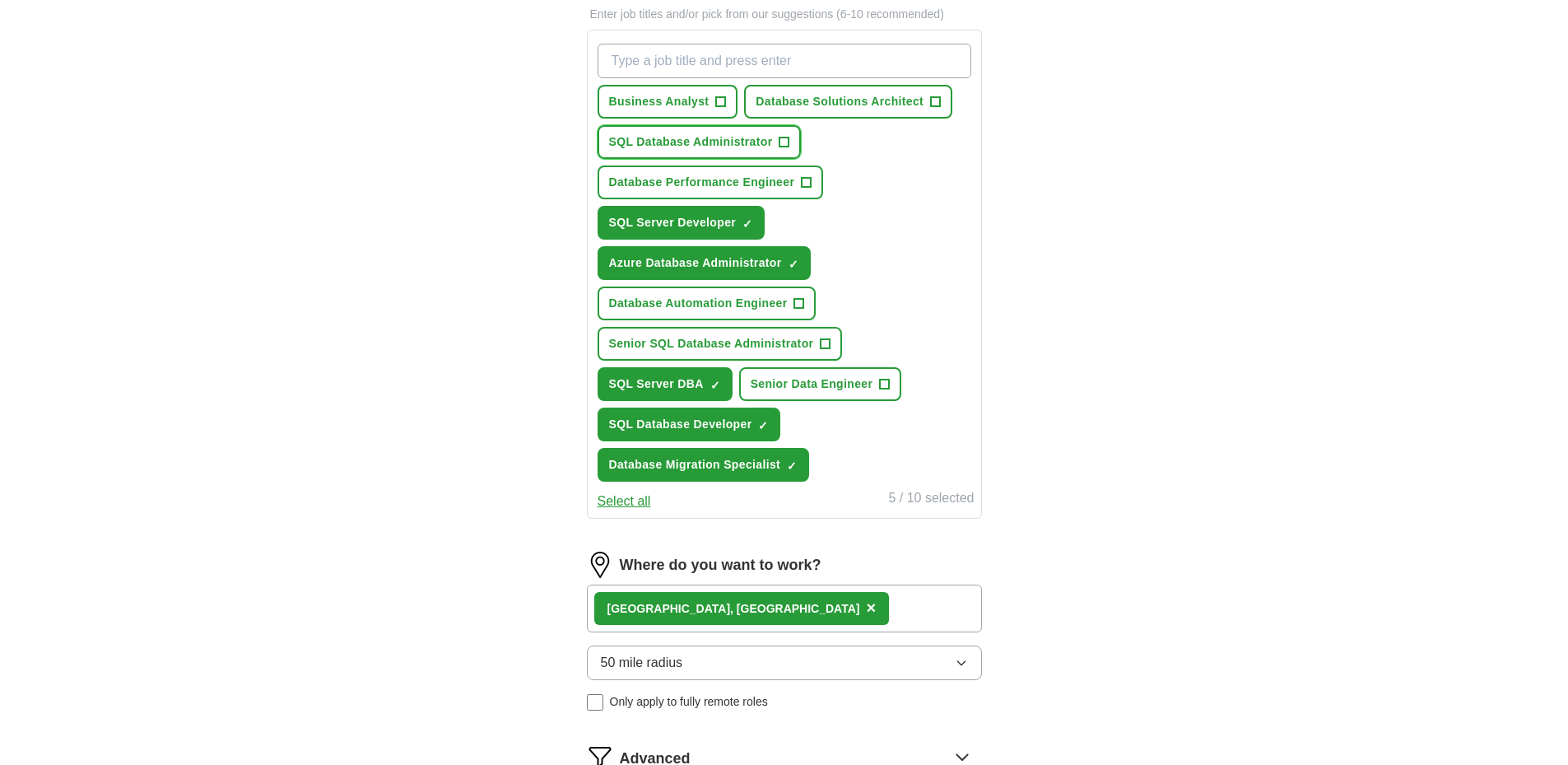
click at [785, 140] on span "+" at bounding box center [784, 142] width 10 height 14
click at [723, 102] on span "+" at bounding box center [720, 102] width 10 height 14
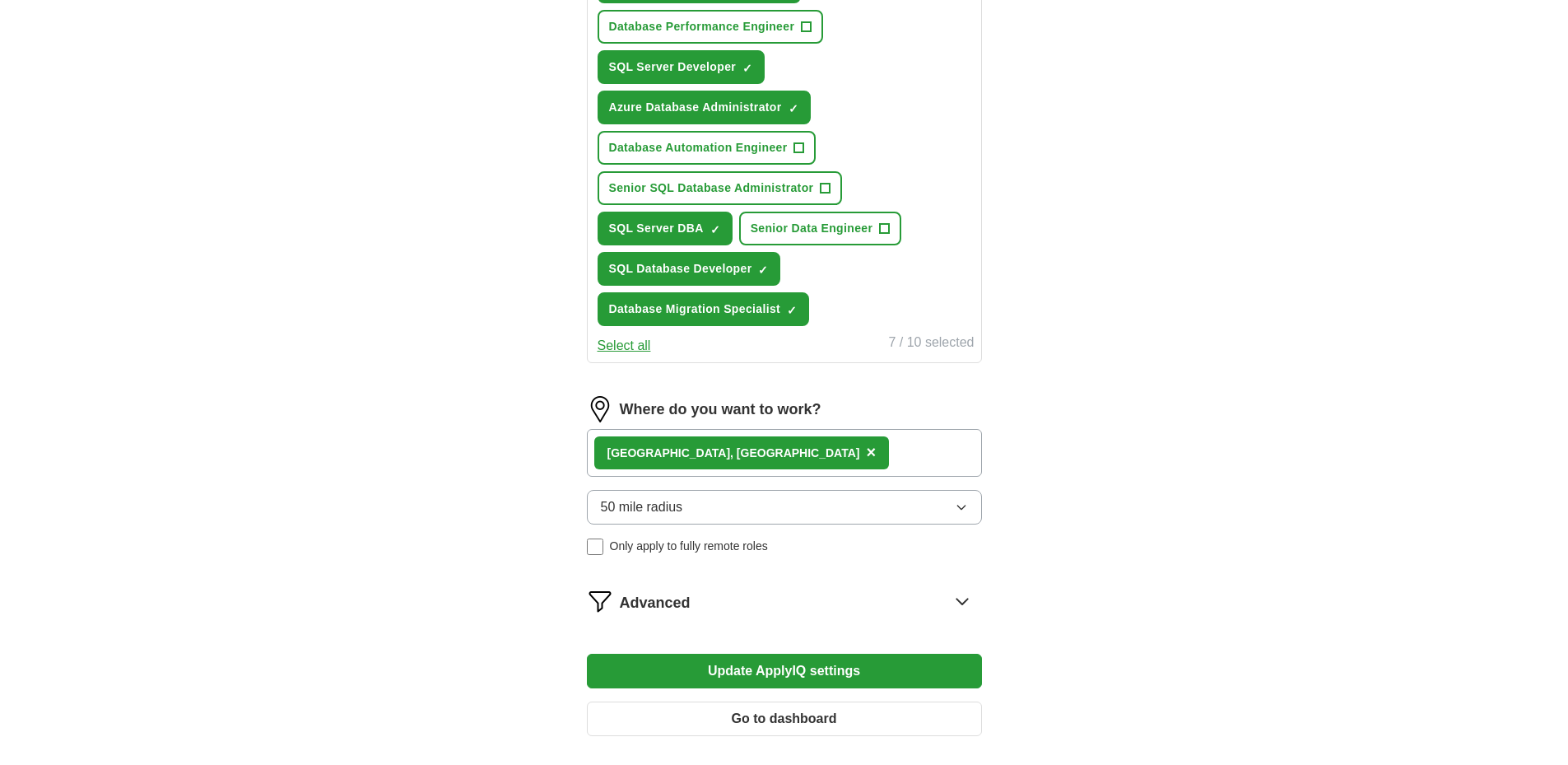
scroll to position [899, 0]
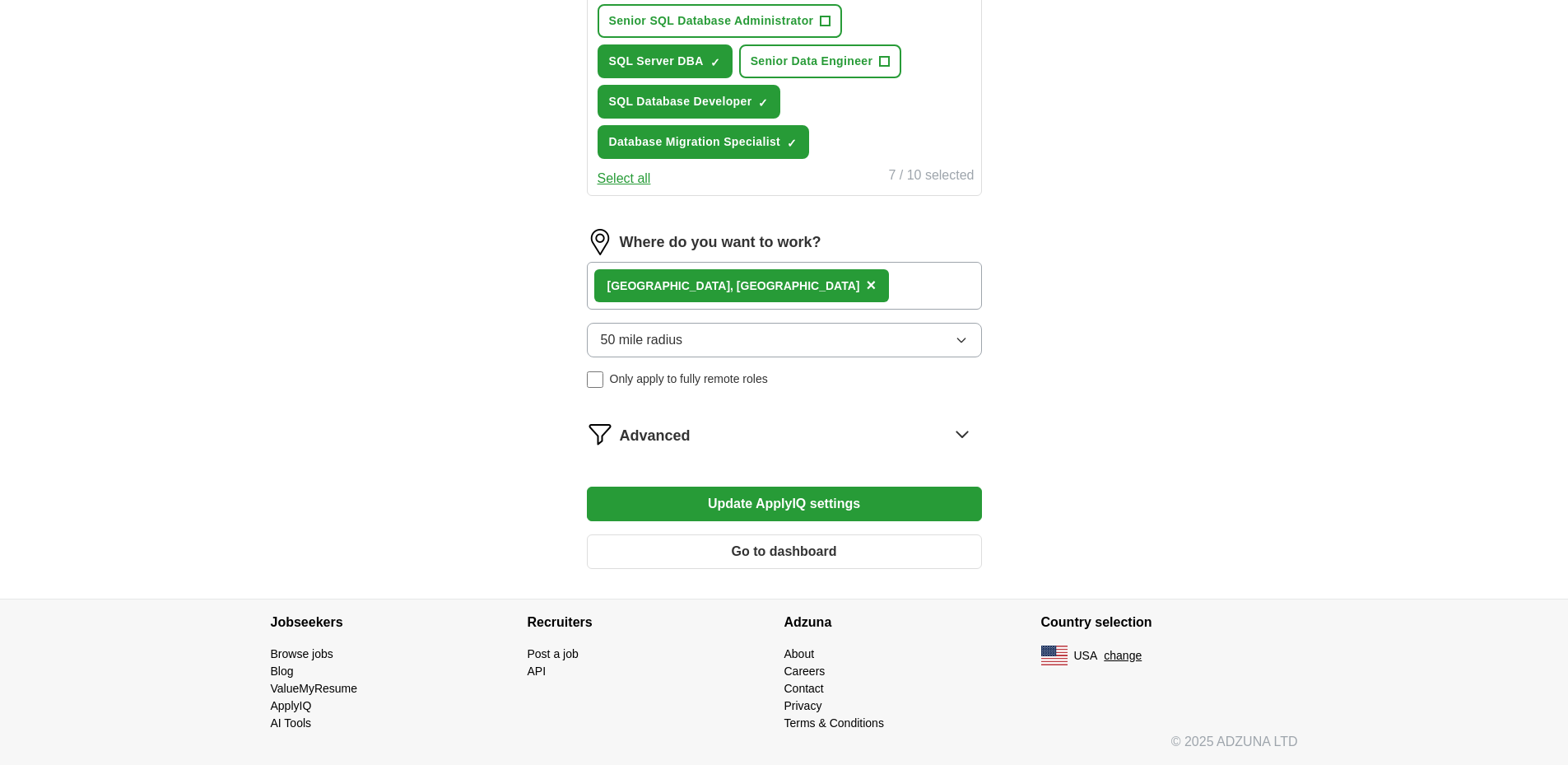
click at [801, 511] on button "Update ApplyIQ settings" at bounding box center [784, 504] width 395 height 34
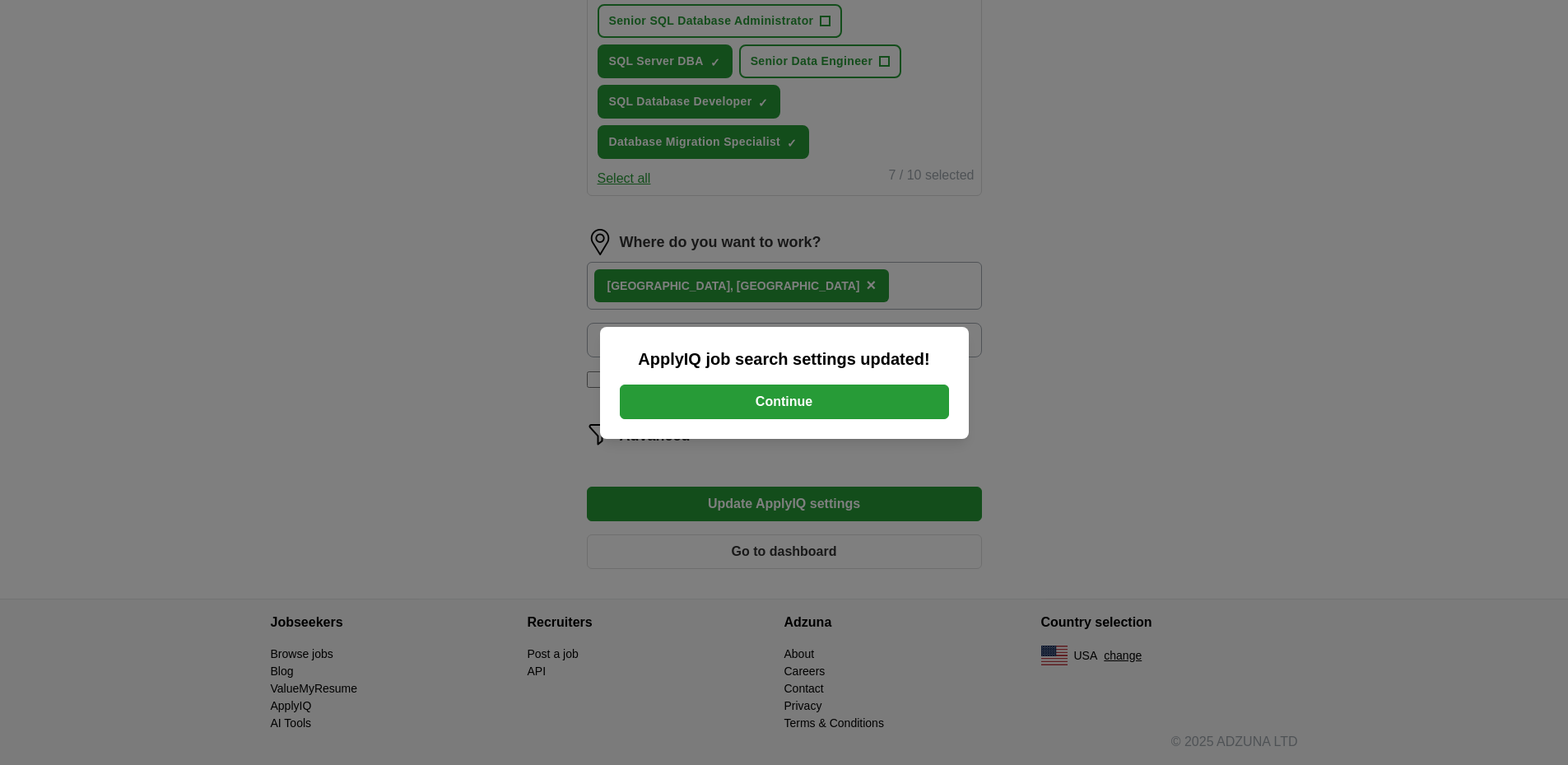
click at [801, 398] on button "Continue" at bounding box center [784, 402] width 329 height 34
